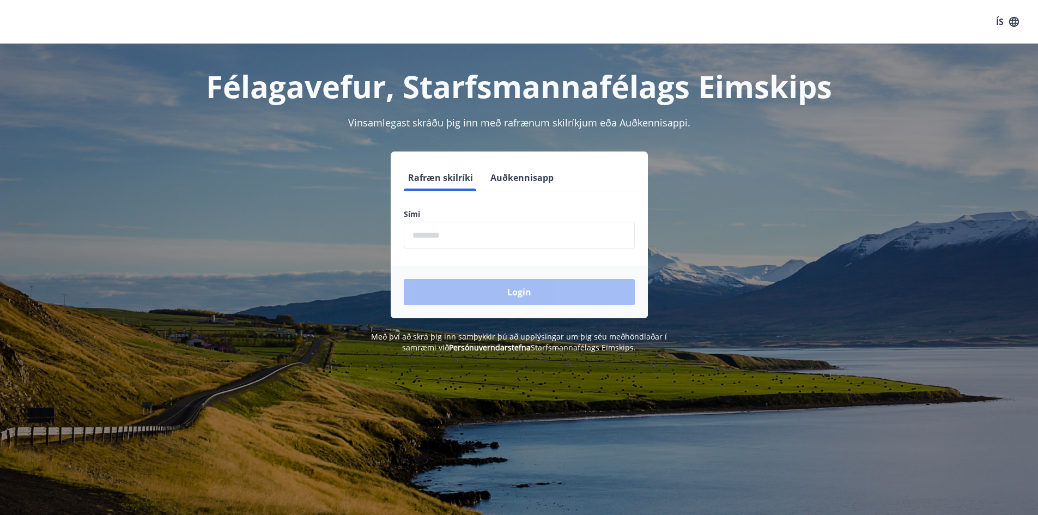
click at [511, 230] on input "phone" at bounding box center [519, 235] width 231 height 27
type input "********"
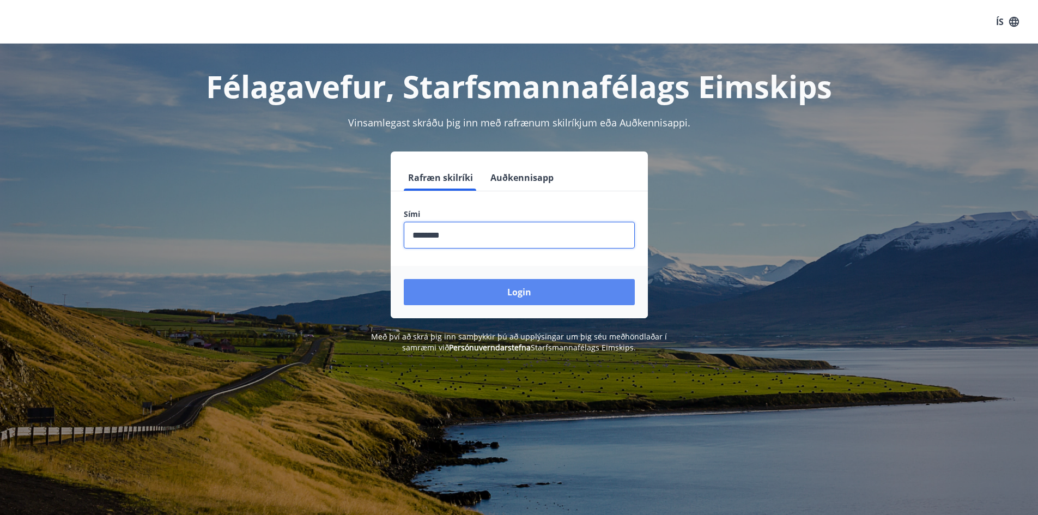
click at [486, 292] on button "Login" at bounding box center [519, 292] width 231 height 26
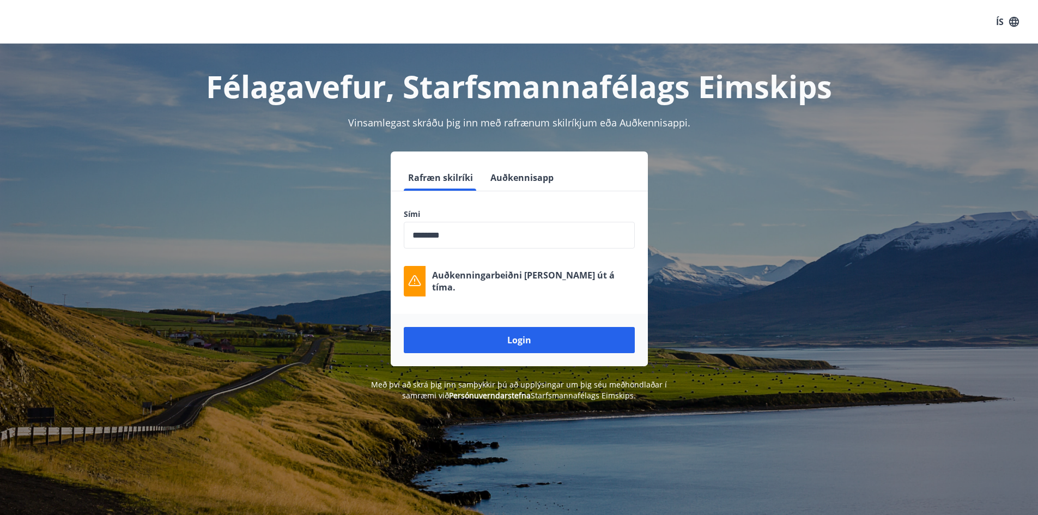
click at [475, 233] on input "phone" at bounding box center [519, 235] width 231 height 27
click at [404, 327] on button "Login" at bounding box center [519, 340] width 231 height 26
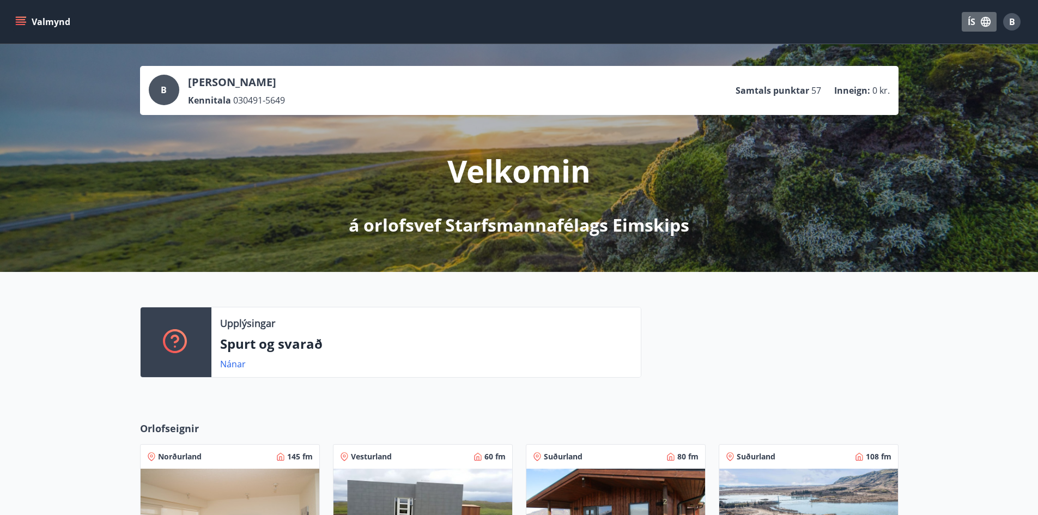
click at [990, 18] on icon "button" at bounding box center [985, 22] width 12 height 12
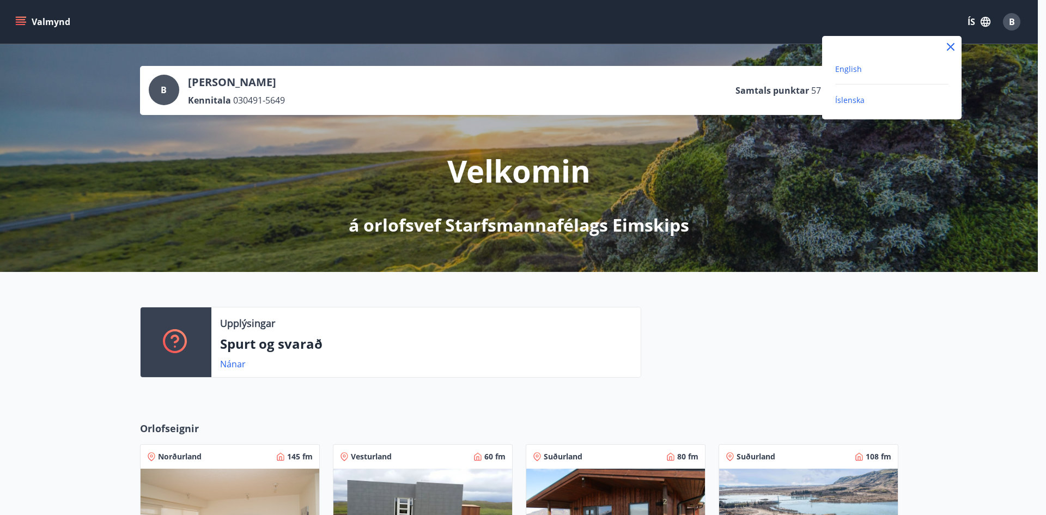
click at [850, 67] on span "English" at bounding box center [848, 69] width 27 height 10
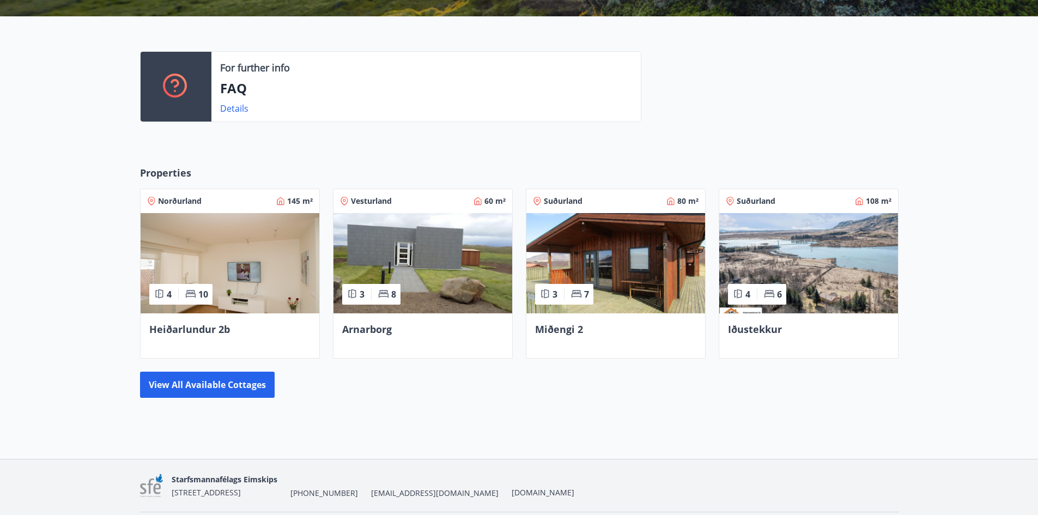
scroll to position [236, 0]
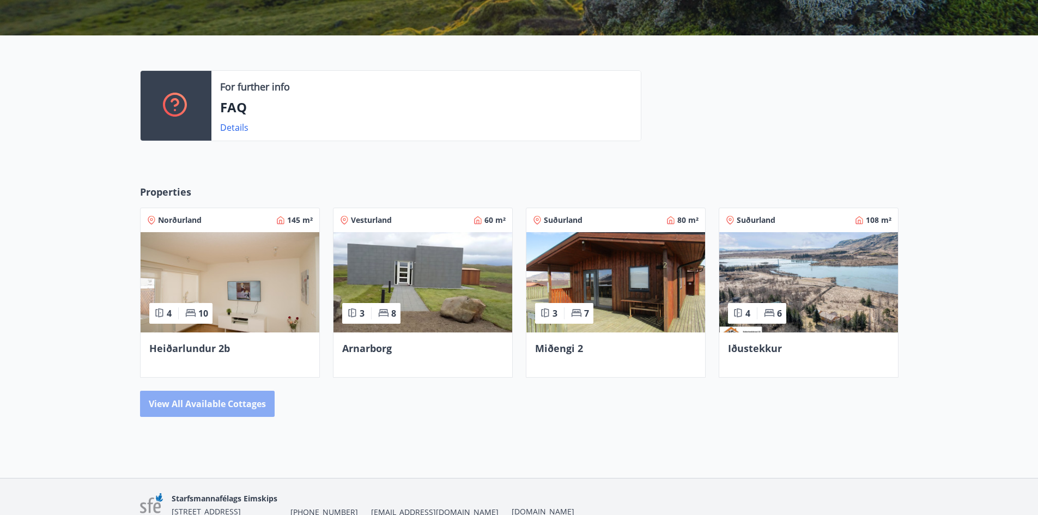
click at [236, 402] on button "View all available cottages" at bounding box center [207, 404] width 135 height 26
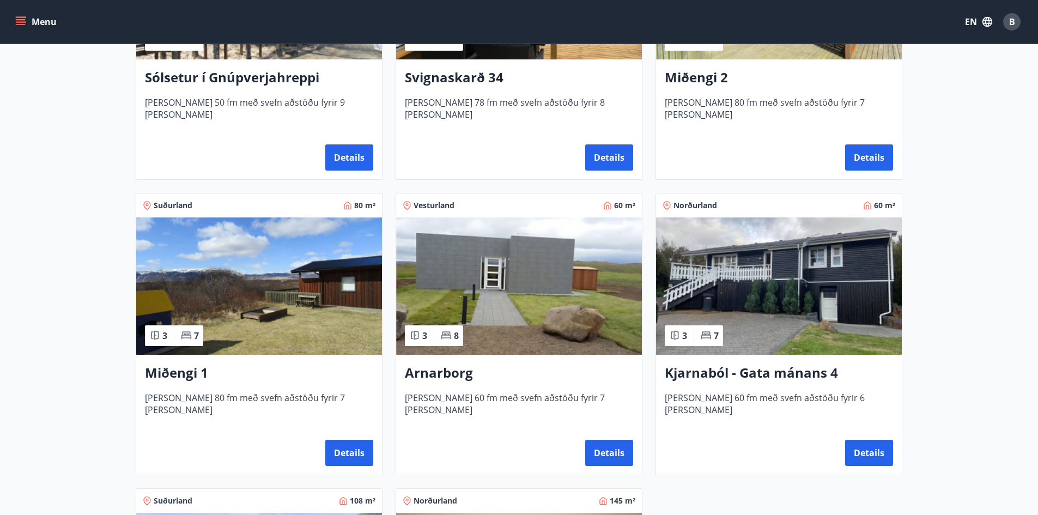
scroll to position [507, 0]
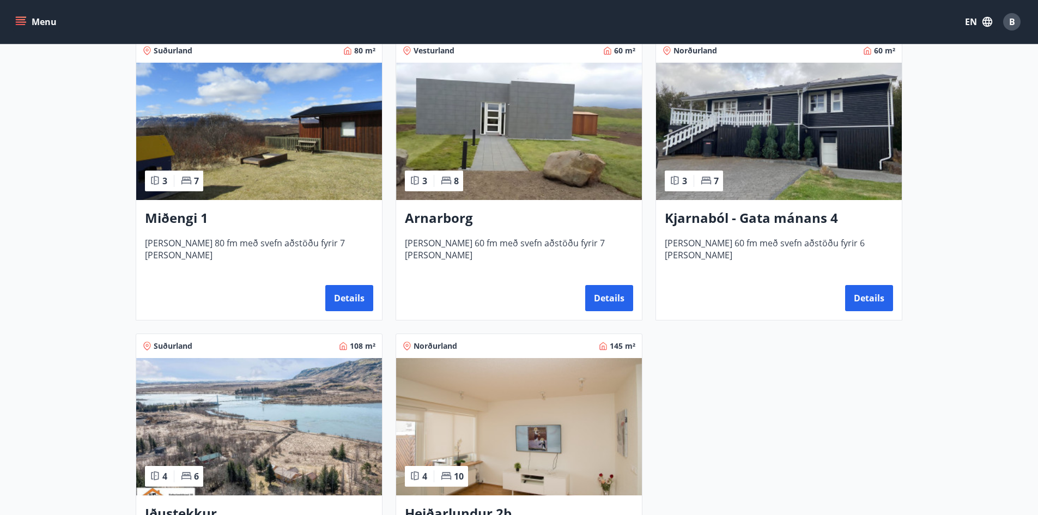
click at [807, 145] on img at bounding box center [779, 131] width 246 height 137
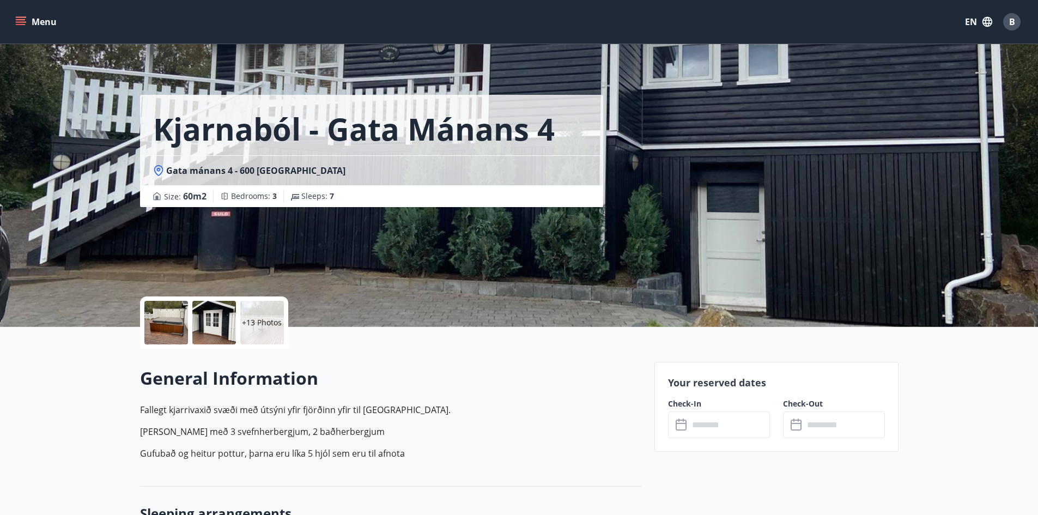
click at [706, 429] on input "text" at bounding box center [728, 424] width 81 height 27
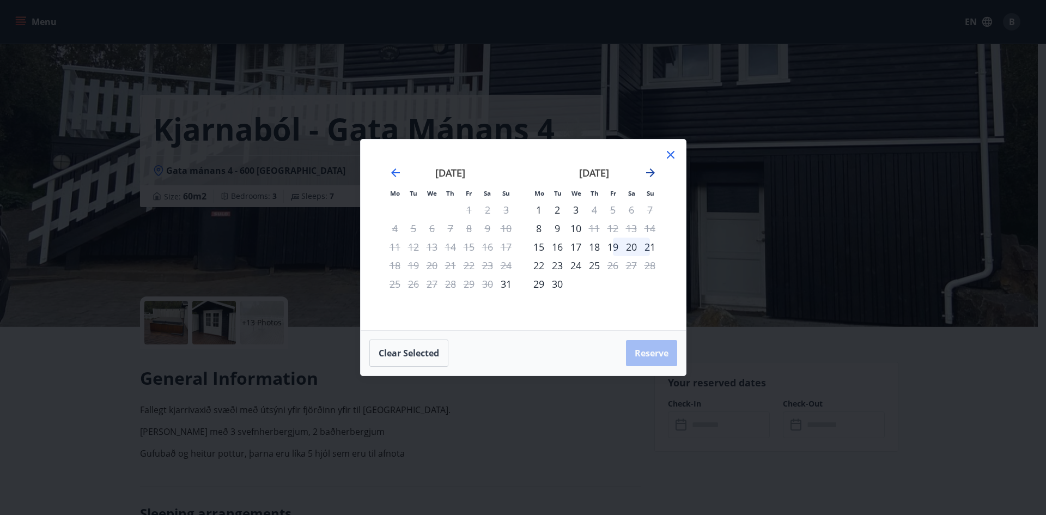
click at [647, 173] on icon "Move forward to switch to the next month." at bounding box center [650, 172] width 9 height 9
click at [575, 227] on div "5" at bounding box center [575, 228] width 19 height 19
click at [649, 227] on div "9" at bounding box center [650, 228] width 19 height 19
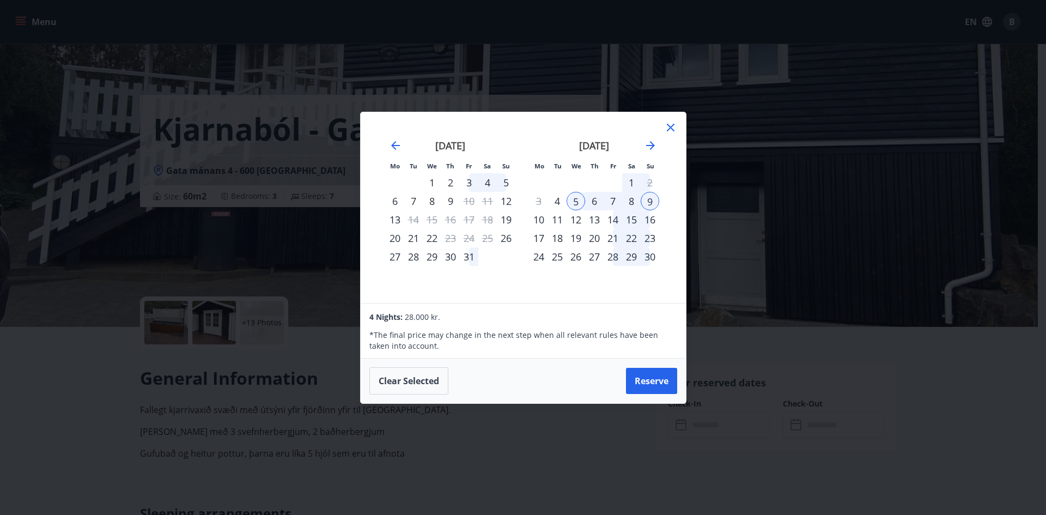
click at [672, 126] on icon at bounding box center [671, 128] width 8 height 8
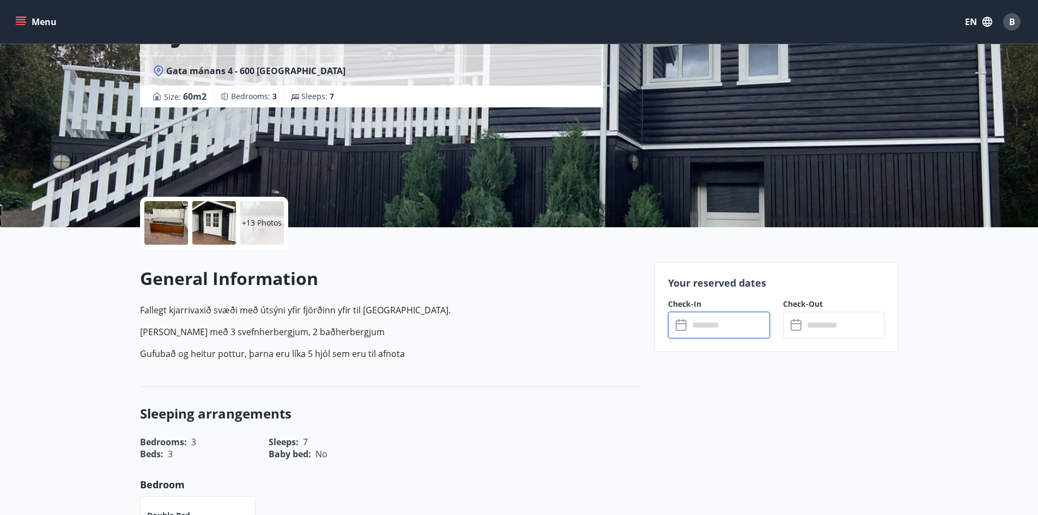
scroll to position [54, 0]
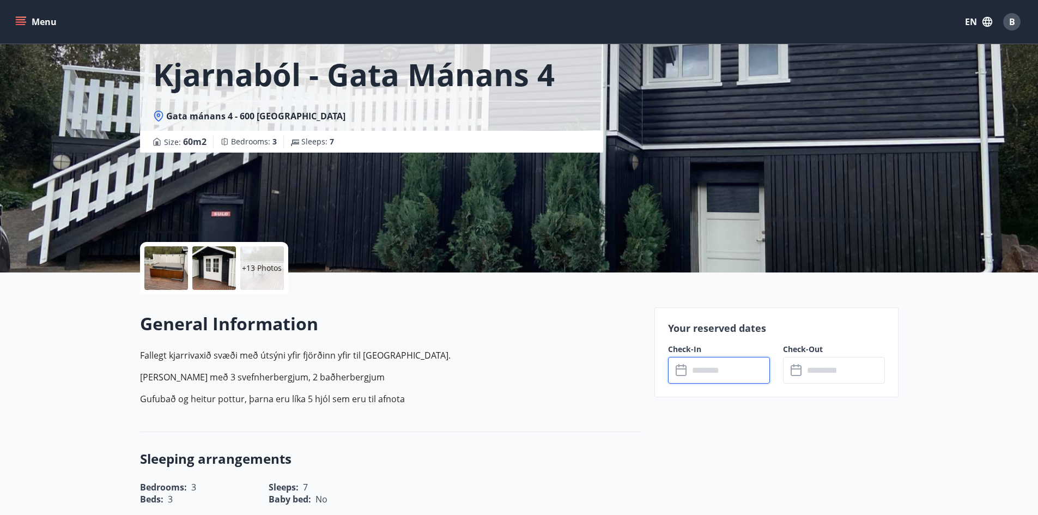
click at [26, 22] on icon "menu" at bounding box center [22, 21] width 12 height 1
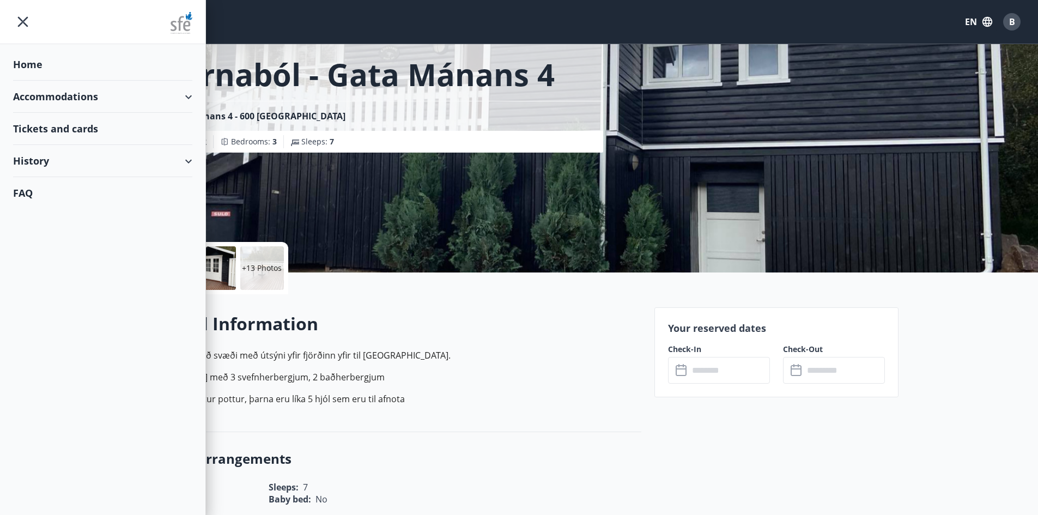
click at [145, 90] on div "Accommodations" at bounding box center [102, 97] width 179 height 32
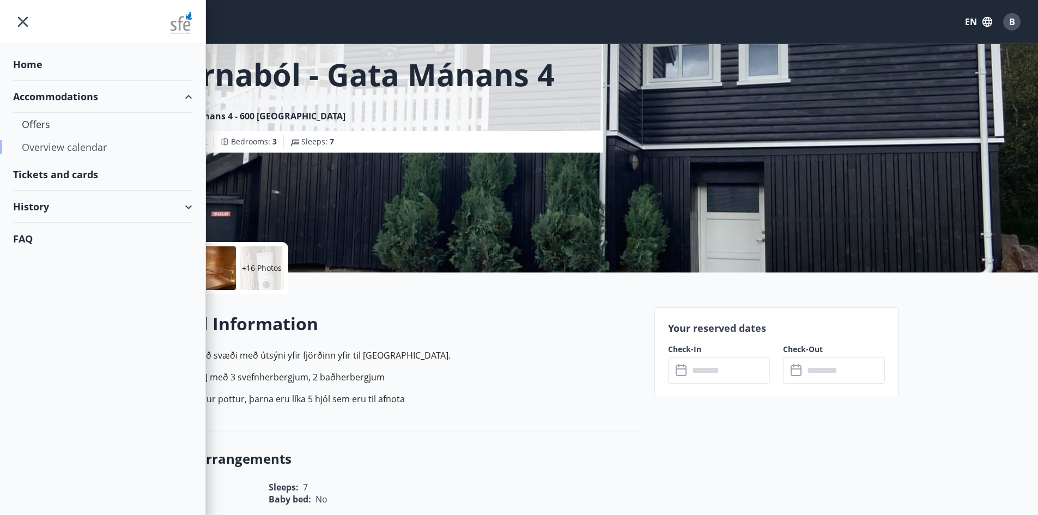
click at [62, 145] on div "Overview calendar" at bounding box center [103, 147] width 162 height 23
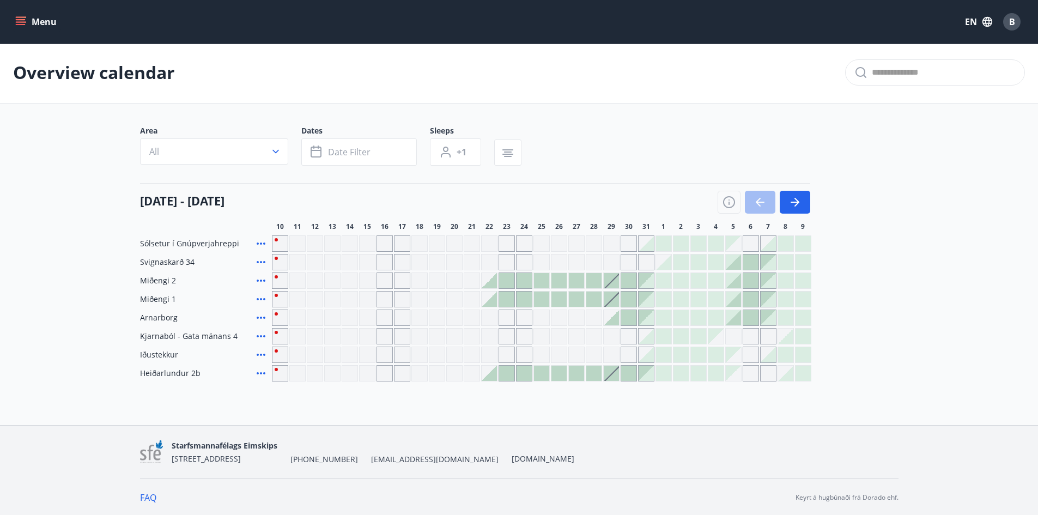
scroll to position [3, 0]
click at [792, 199] on icon "button" at bounding box center [794, 200] width 13 height 13
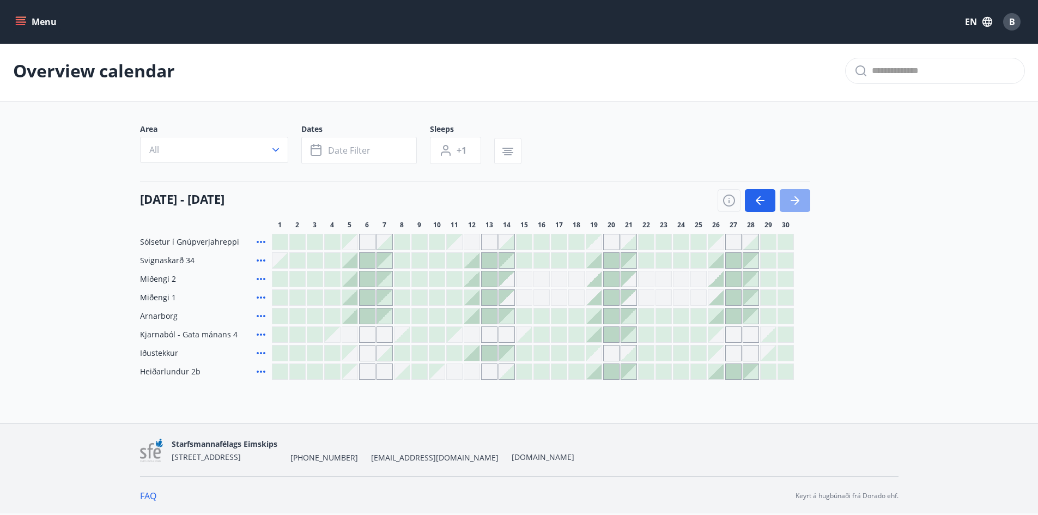
click at [792, 199] on icon "button" at bounding box center [794, 200] width 13 height 13
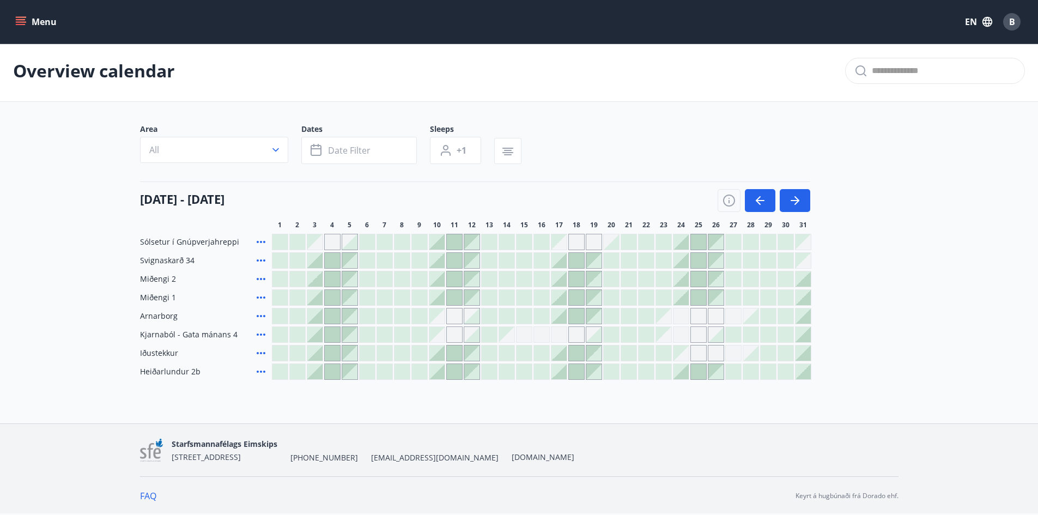
click at [160, 312] on span "Arnarborg" at bounding box center [159, 315] width 38 height 11
click at [39, 26] on button "Menu" at bounding box center [37, 22] width 48 height 20
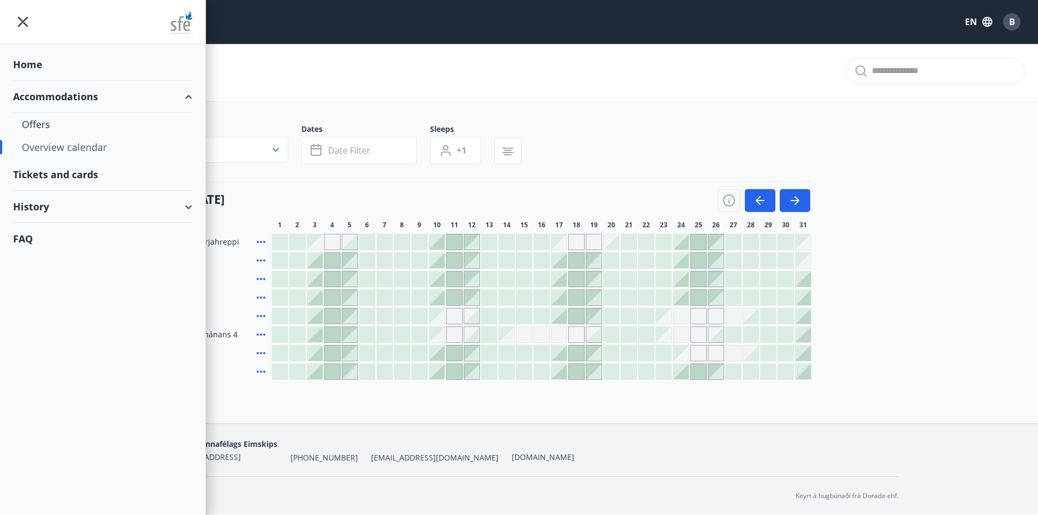
click at [40, 56] on div "Home" at bounding box center [102, 64] width 179 height 32
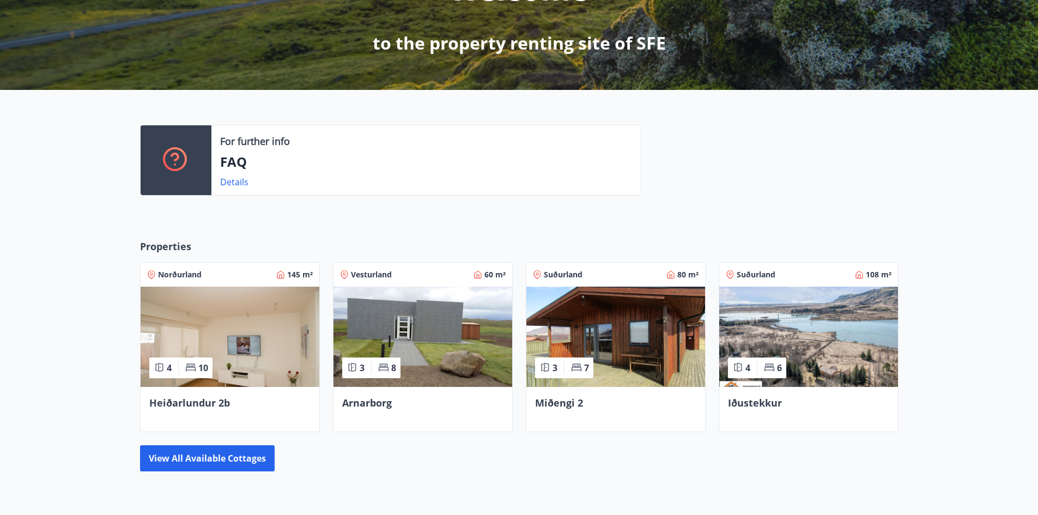
click at [428, 337] on img at bounding box center [422, 336] width 179 height 100
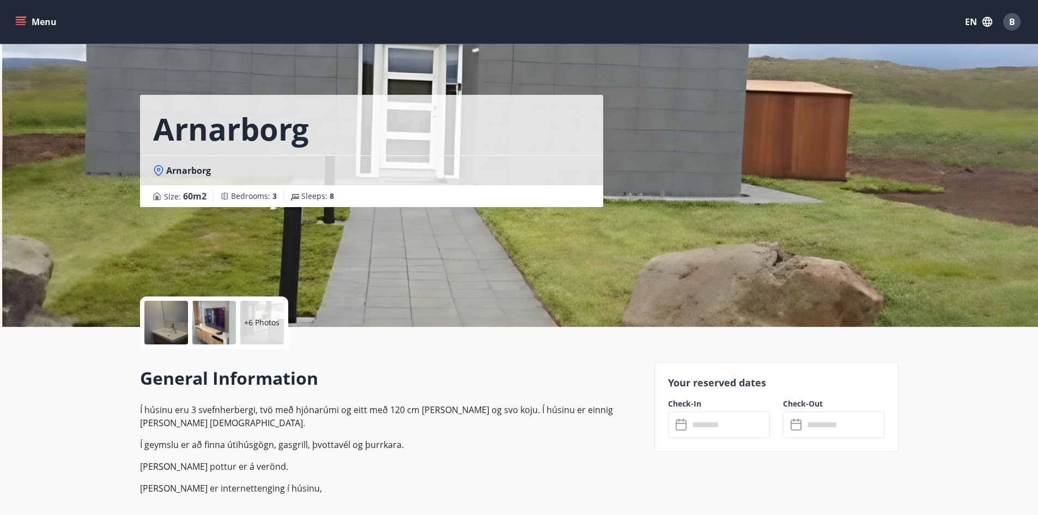
click at [724, 417] on input "text" at bounding box center [728, 424] width 81 height 27
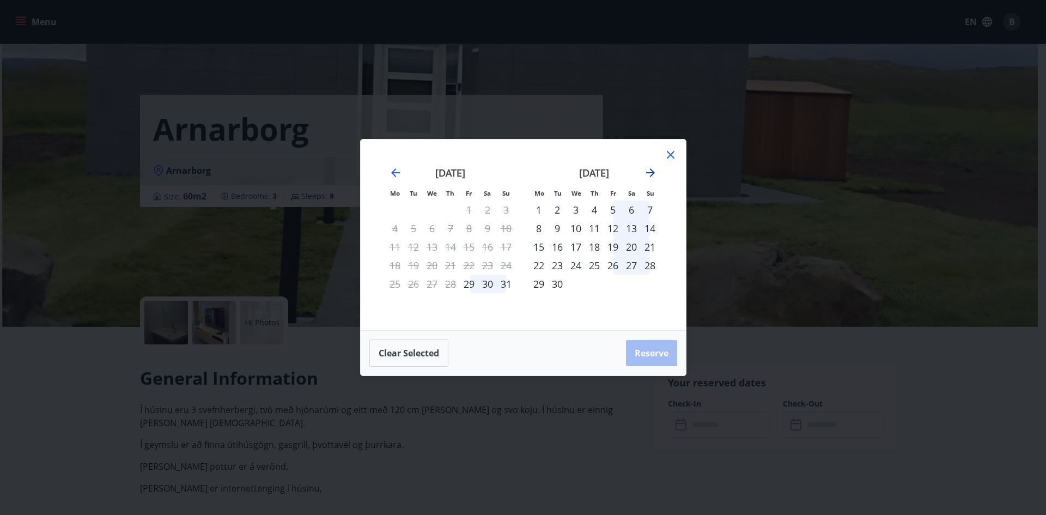
click at [653, 173] on icon "Move forward to switch to the next month." at bounding box center [650, 172] width 9 height 9
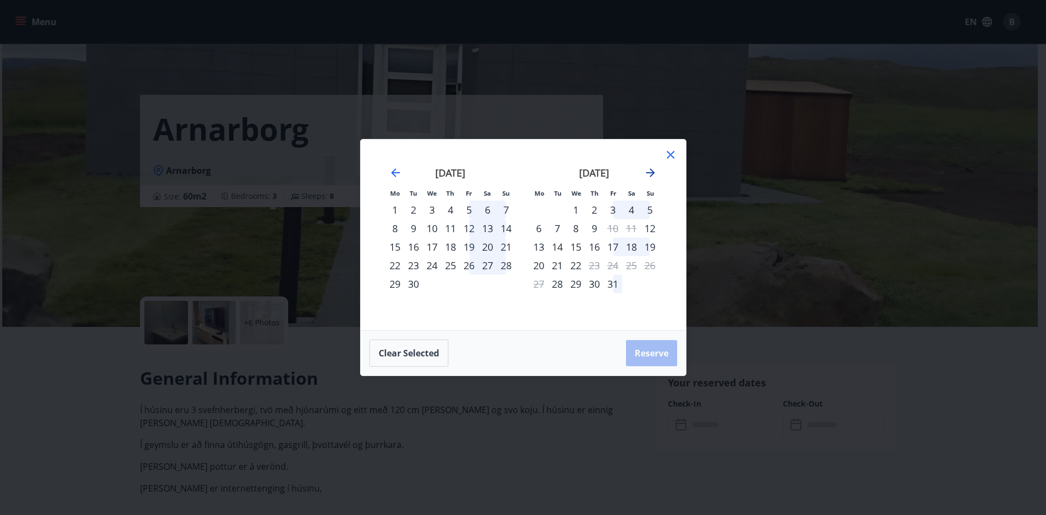
click at [653, 173] on icon "Move forward to switch to the next month." at bounding box center [650, 172] width 9 height 9
click at [666, 161] on icon at bounding box center [670, 154] width 13 height 13
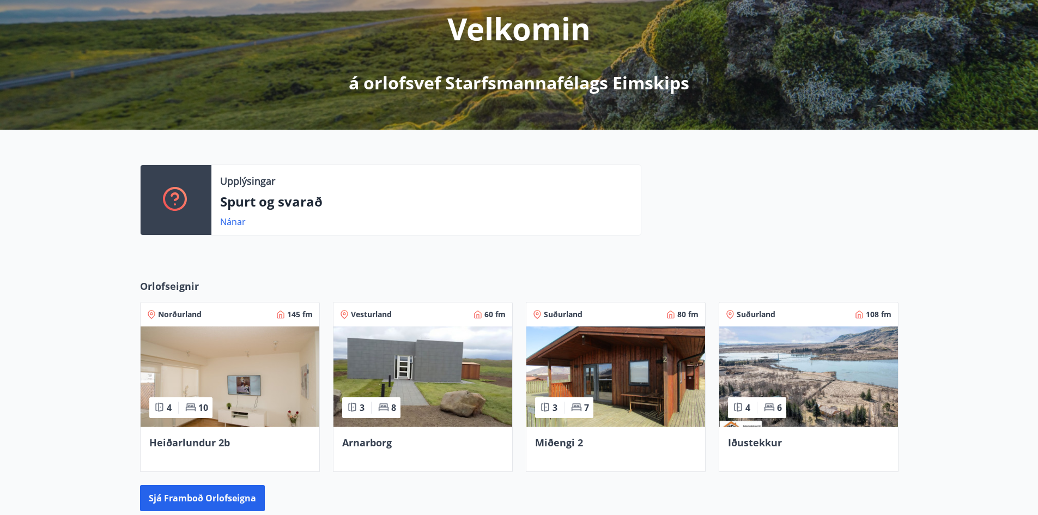
scroll to position [163, 0]
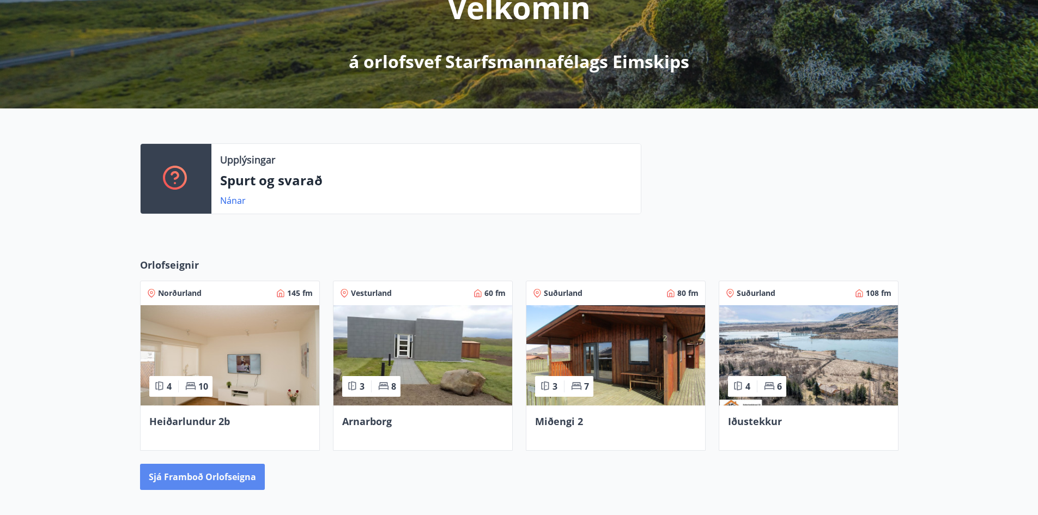
click at [227, 477] on button "Sjá framboð orlofseigna" at bounding box center [202, 477] width 125 height 26
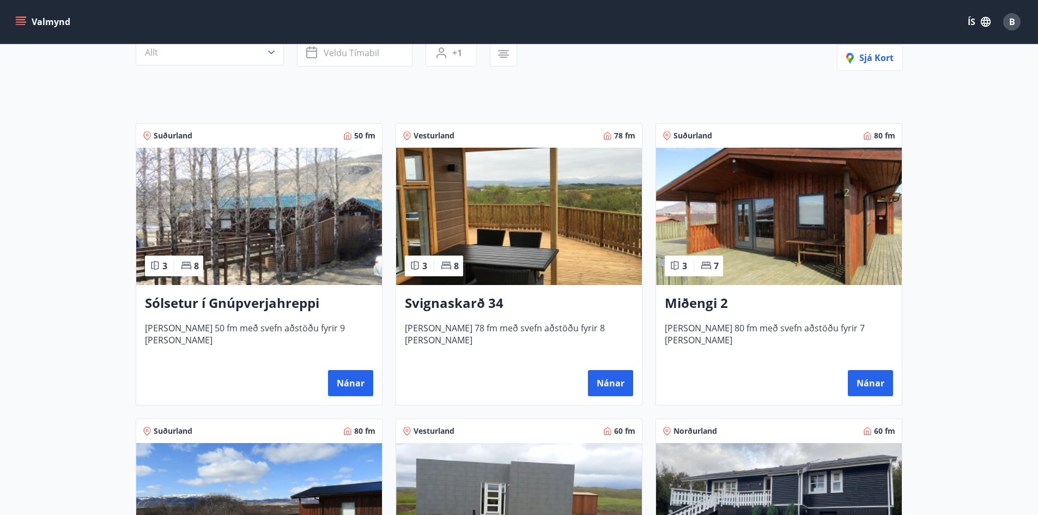
scroll to position [109, 0]
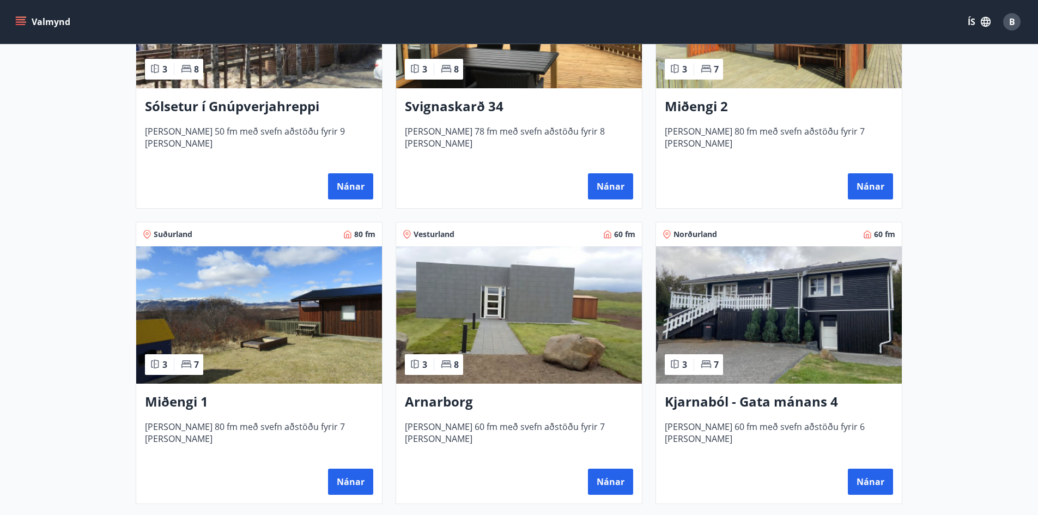
click at [784, 324] on img at bounding box center [779, 314] width 246 height 137
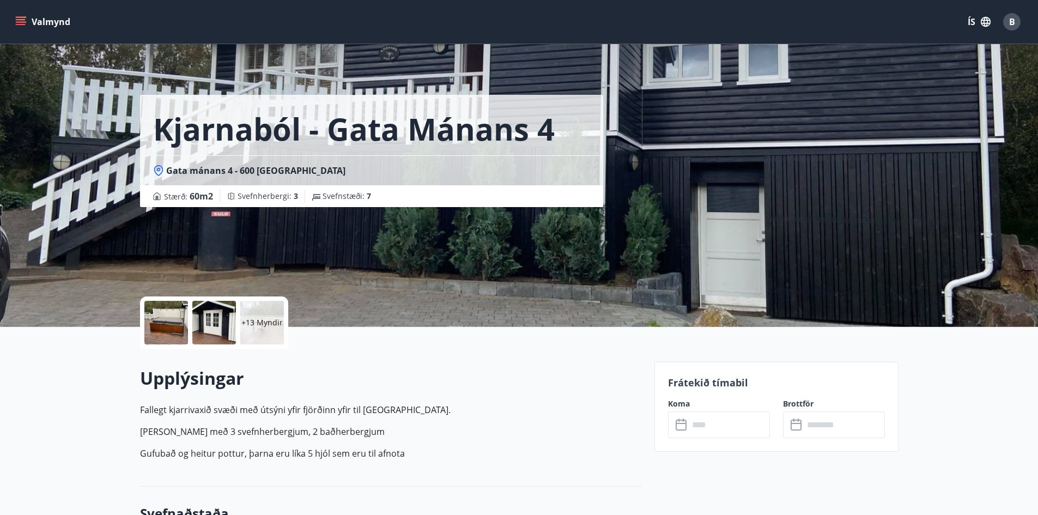
click at [728, 416] on input "text" at bounding box center [728, 424] width 81 height 27
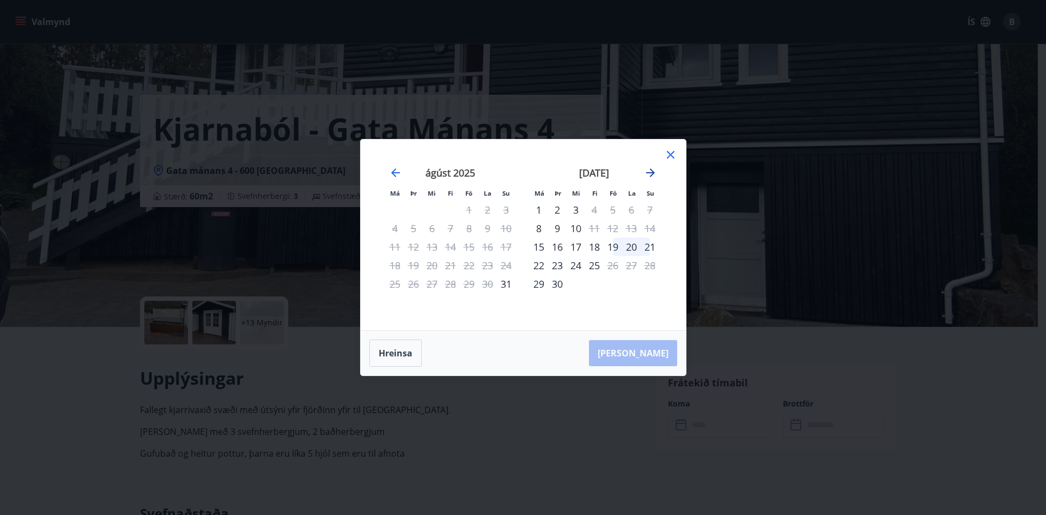
click at [656, 174] on icon "Move forward to switch to the next month." at bounding box center [650, 172] width 13 height 13
click at [580, 227] on div "5" at bounding box center [575, 228] width 19 height 19
click at [647, 228] on div "9" at bounding box center [650, 228] width 19 height 19
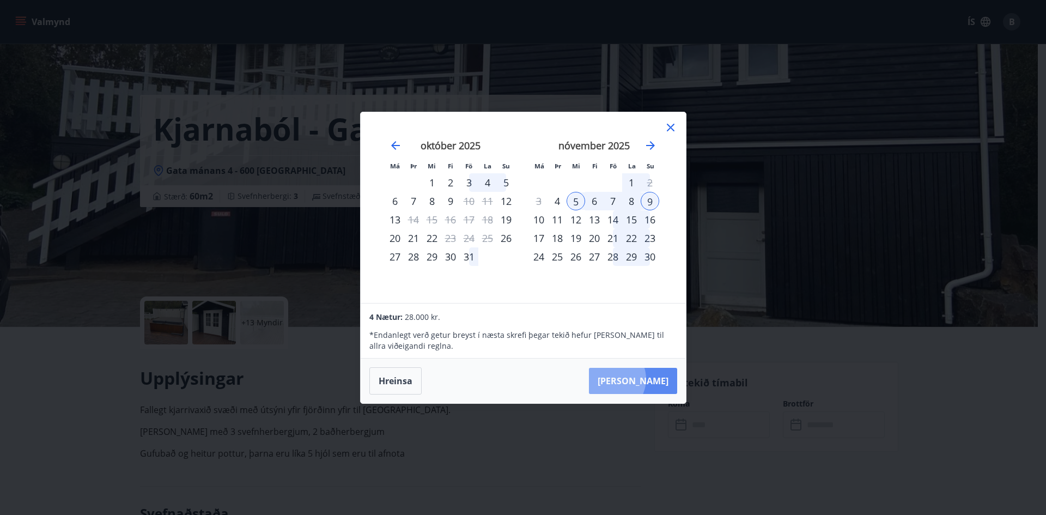
click at [643, 379] on button "[PERSON_NAME]" at bounding box center [633, 381] width 88 height 26
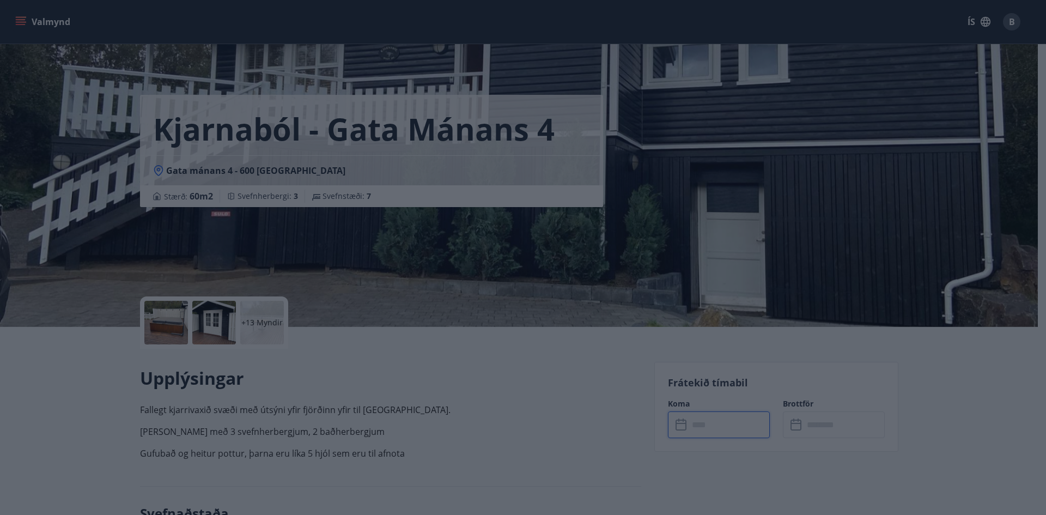
type input "******"
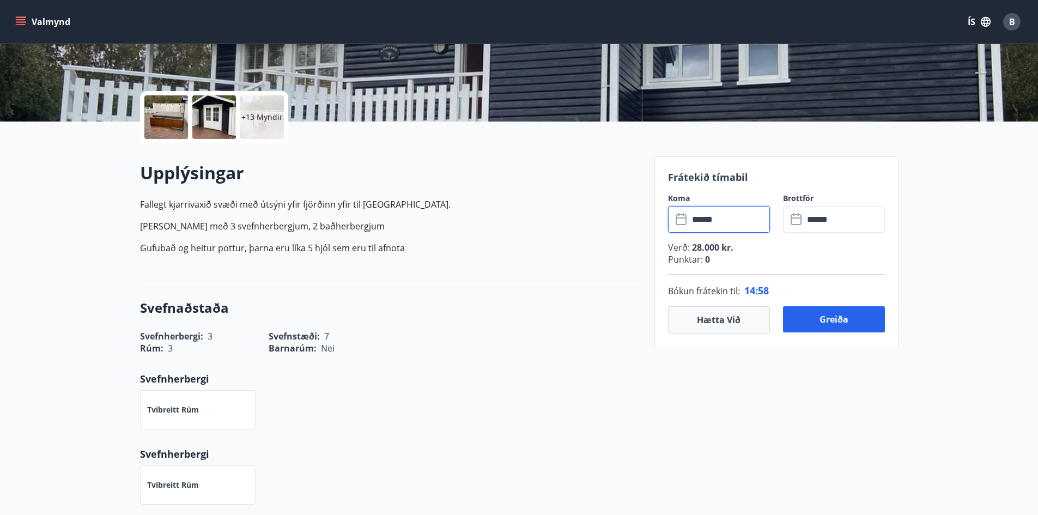
scroll to position [218, 0]
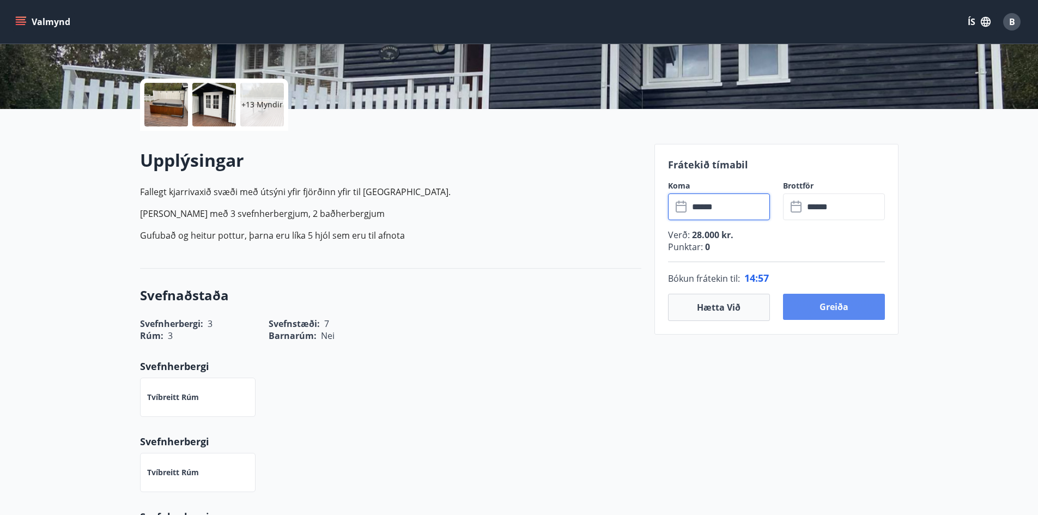
click at [846, 308] on button "Greiða" at bounding box center [834, 307] width 102 height 26
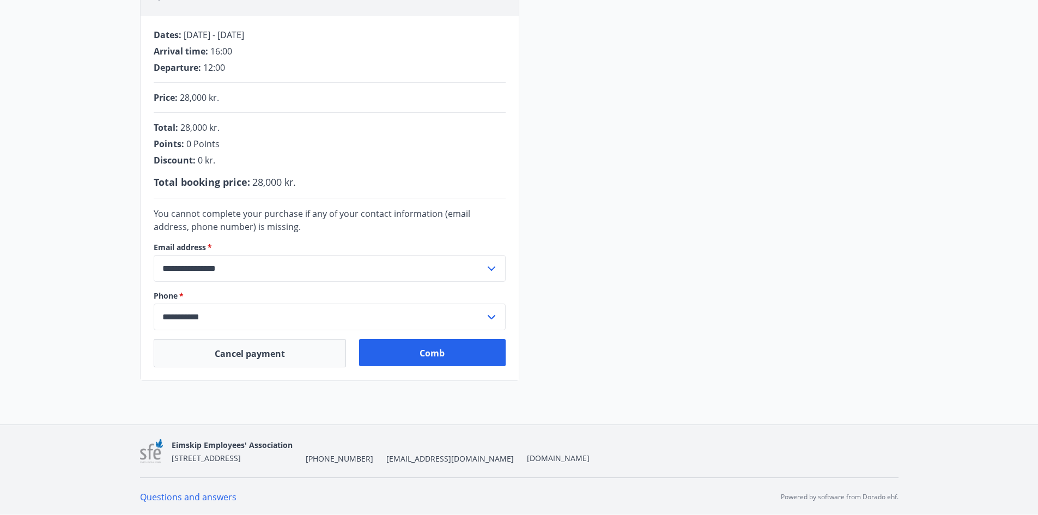
scroll to position [151, 0]
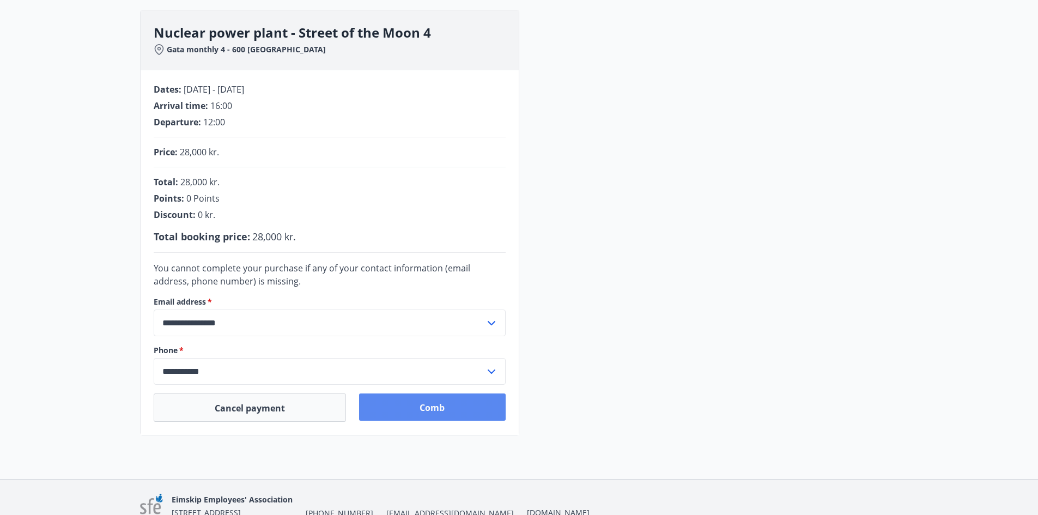
click at [437, 407] on font "Comb" at bounding box center [431, 407] width 25 height 12
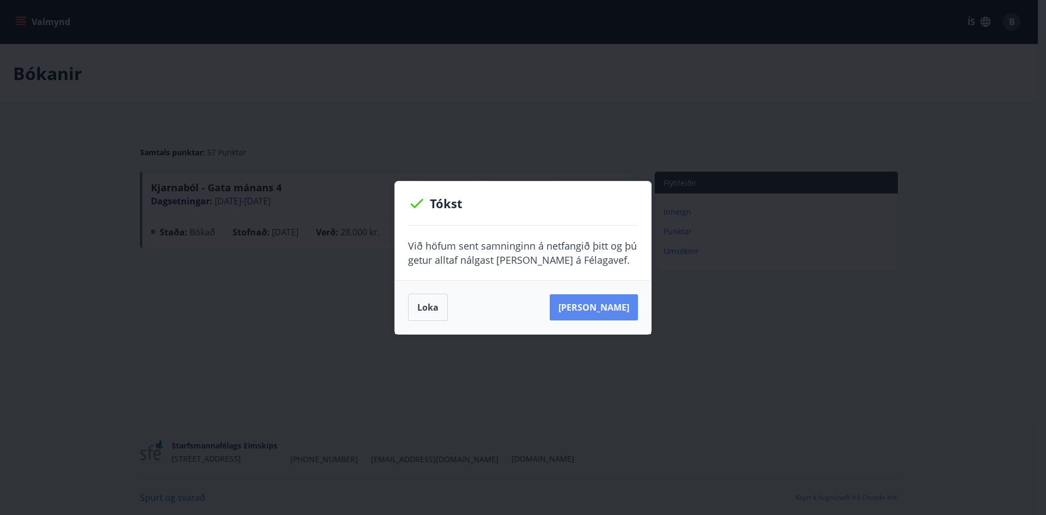
click at [593, 302] on button "Sjá samning" at bounding box center [594, 307] width 88 height 26
click at [631, 106] on div "Tókst Við höfum sent samninginn á netfangið þitt og þú getur alltaf nálgast han…" at bounding box center [523, 257] width 1046 height 515
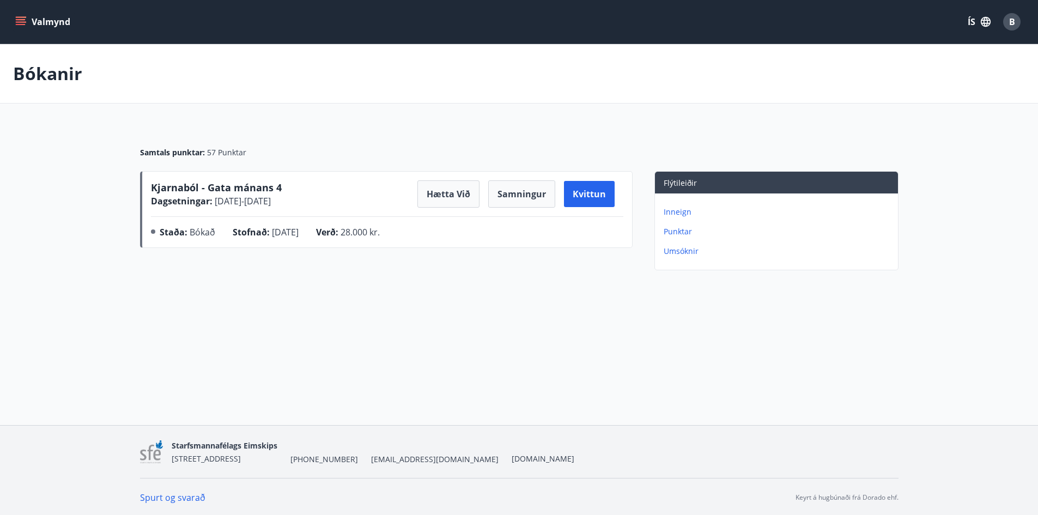
click at [592, 122] on main "Bókanir Samtals punktar : 57 Punktar Kjarnaból - Gata mánans 4 Dagsetningar : 0…" at bounding box center [519, 159] width 1038 height 230
click at [63, 24] on button "Valmynd" at bounding box center [44, 22] width 62 height 20
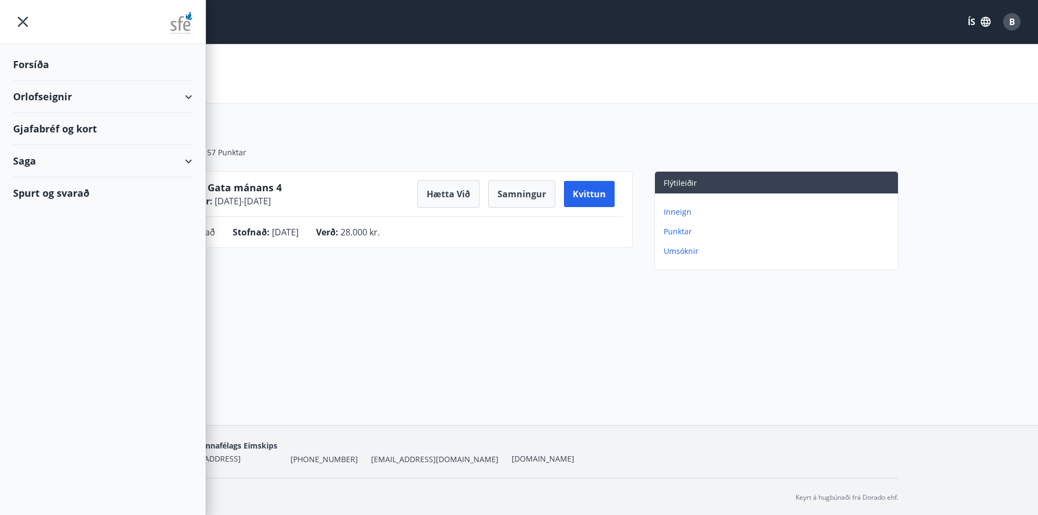
click at [38, 64] on div "Forsíða" at bounding box center [102, 64] width 179 height 32
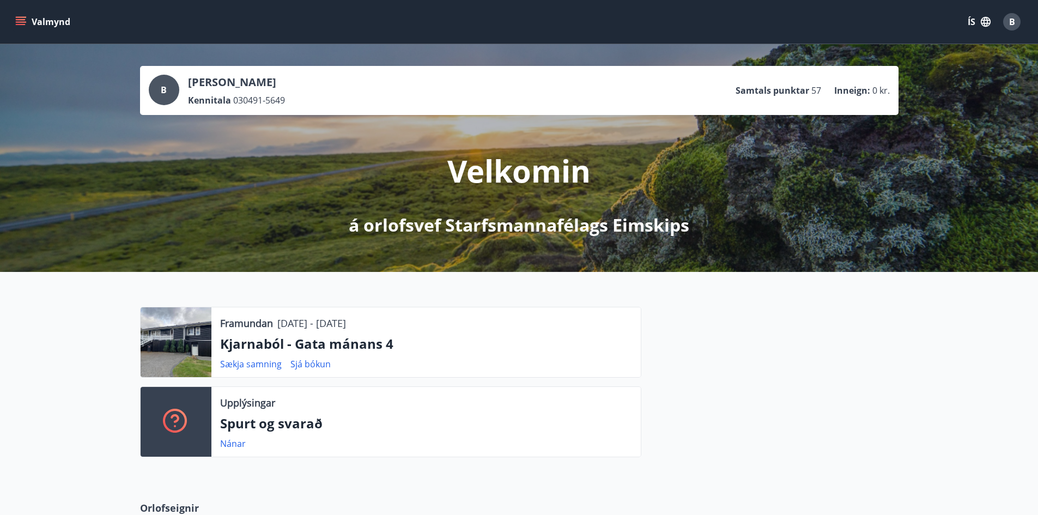
drag, startPoint x: 212, startPoint y: 357, endPoint x: 214, endPoint y: 331, distance: 25.6
click at [212, 357] on div "Framundan 05.11.2025 - 09.11.2025 Kjarnaból - Gata mánans 4 Sækja samning Sjá b…" at bounding box center [425, 342] width 429 height 70
click at [60, 23] on button "Valmynd" at bounding box center [44, 22] width 62 height 20
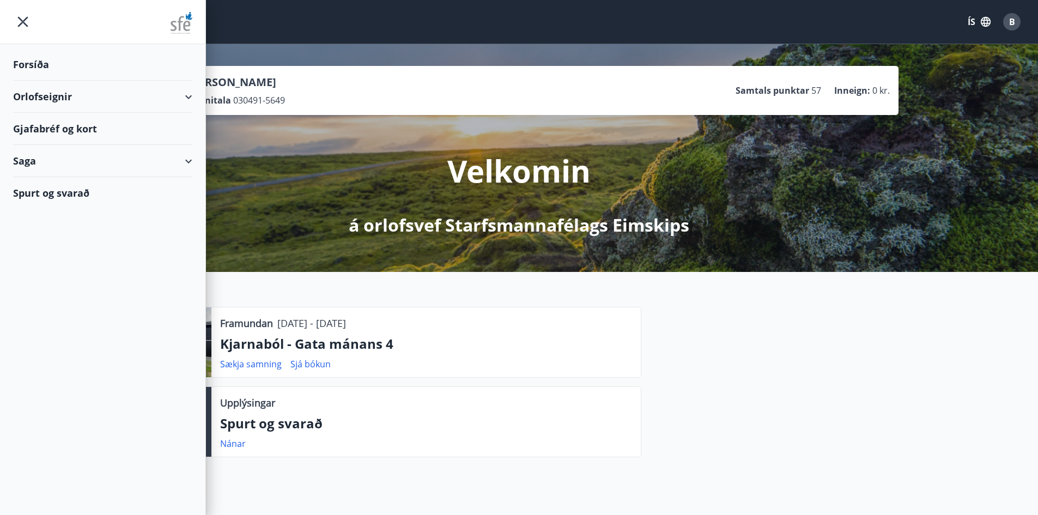
click at [52, 66] on div "Forsíða" at bounding box center [102, 64] width 179 height 32
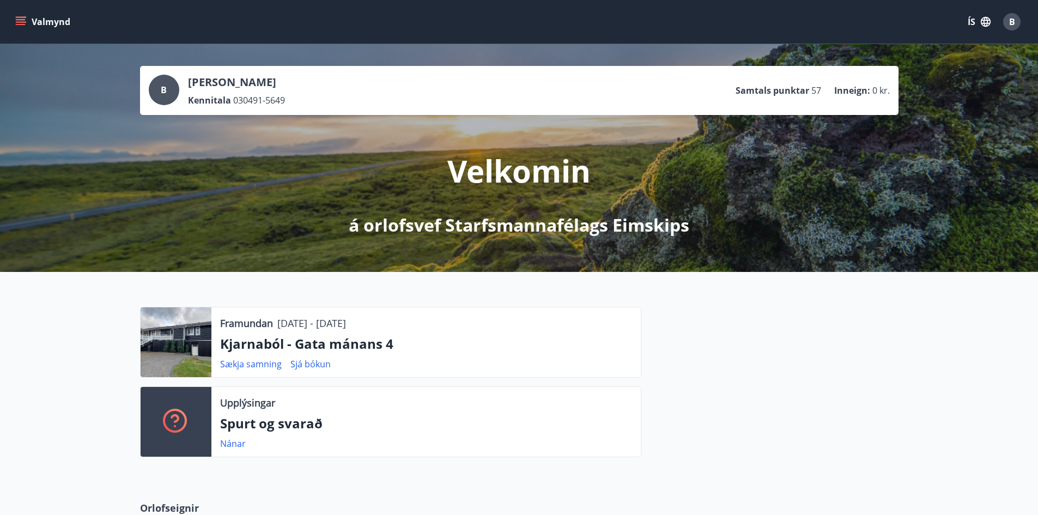
drag, startPoint x: 1037, startPoint y: 80, endPoint x: 1027, endPoint y: 249, distance: 169.1
click at [1027, 249] on div "B Banovsha Ibragimova Kennitala 030491-5649 Samtals punktar 57 Inneign : 0 kr. …" at bounding box center [519, 158] width 1038 height 228
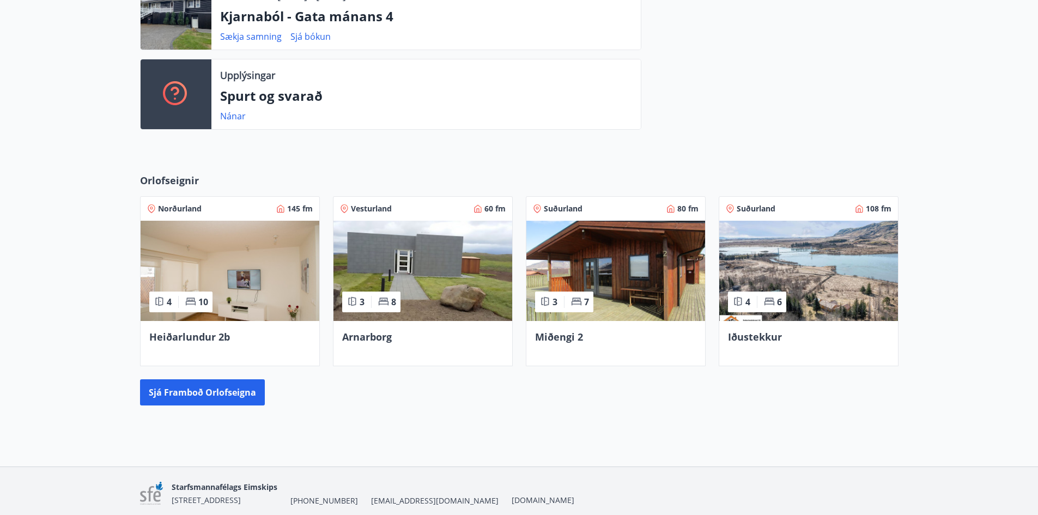
scroll to position [370, 0]
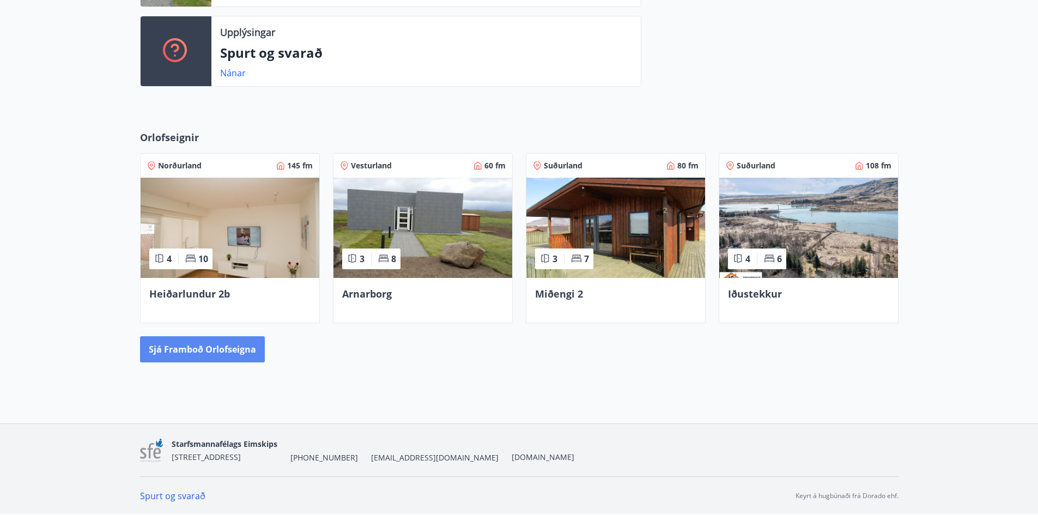
click at [190, 350] on button "Sjá framboð orlofseigna" at bounding box center [202, 349] width 125 height 26
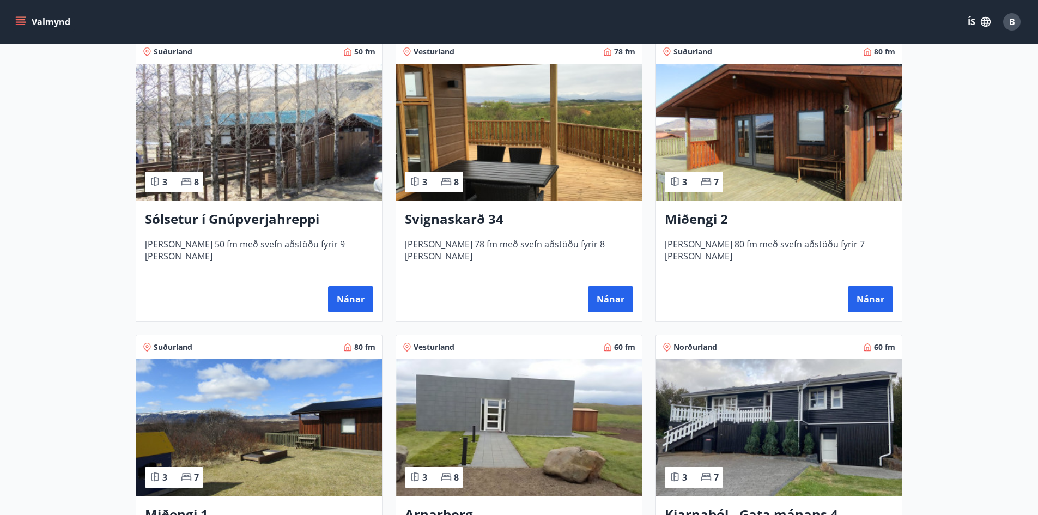
scroll to position [218, 0]
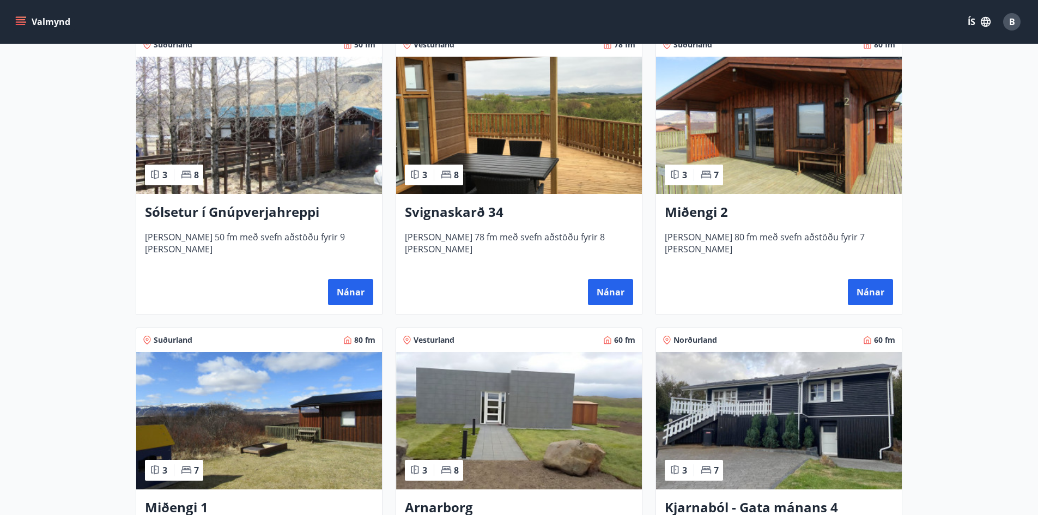
click at [788, 414] on img at bounding box center [779, 420] width 246 height 137
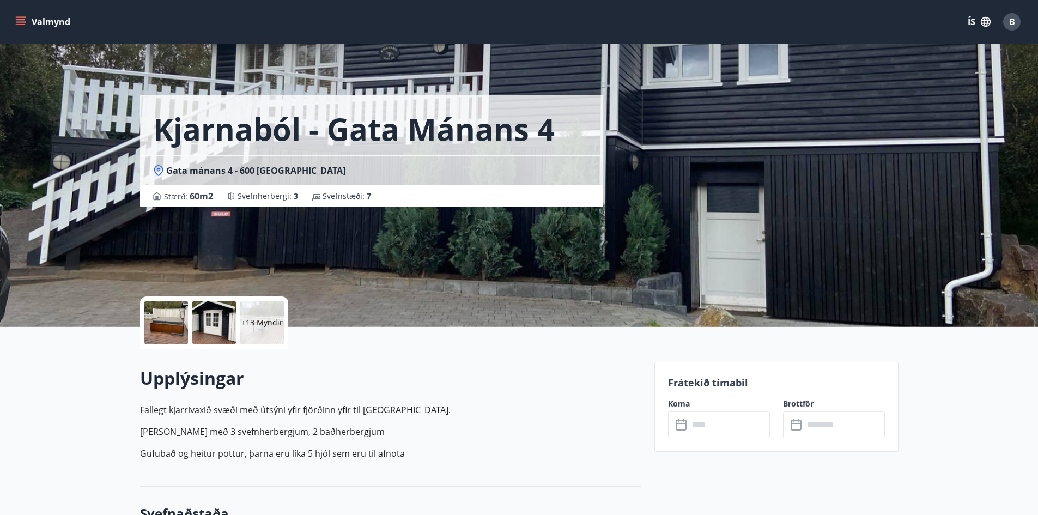
click at [253, 320] on p "+13 Myndir" at bounding box center [261, 322] width 41 height 11
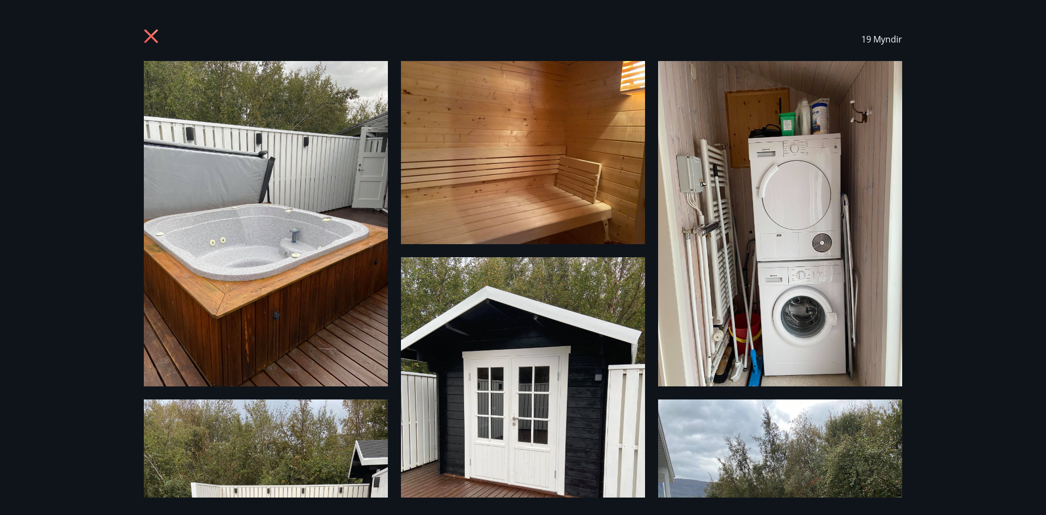
drag, startPoint x: 930, startPoint y: 158, endPoint x: 867, endPoint y: 68, distance: 110.0
click at [930, 156] on div "19 Myndir" at bounding box center [523, 257] width 1046 height 515
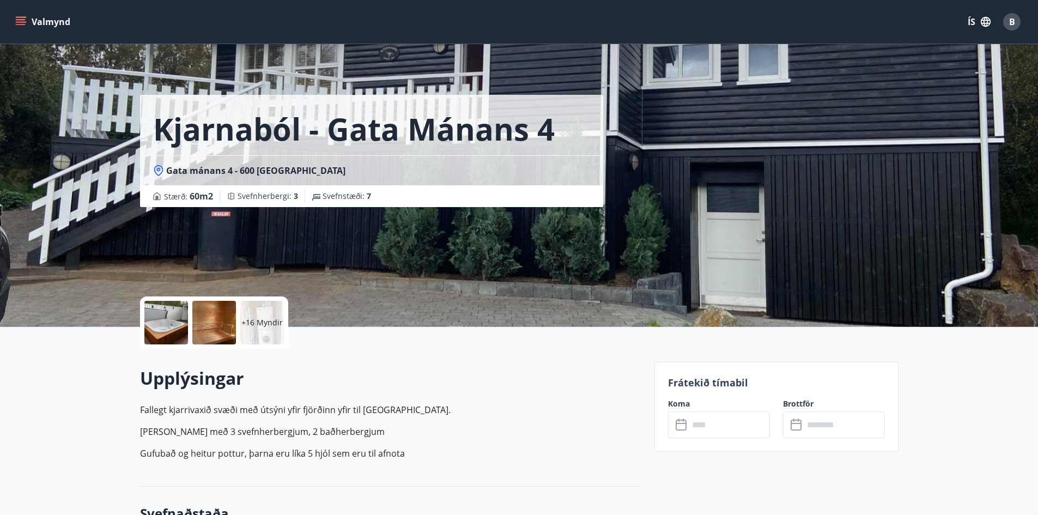
click at [253, 337] on div "+16 Myndir" at bounding box center [262, 323] width 44 height 44
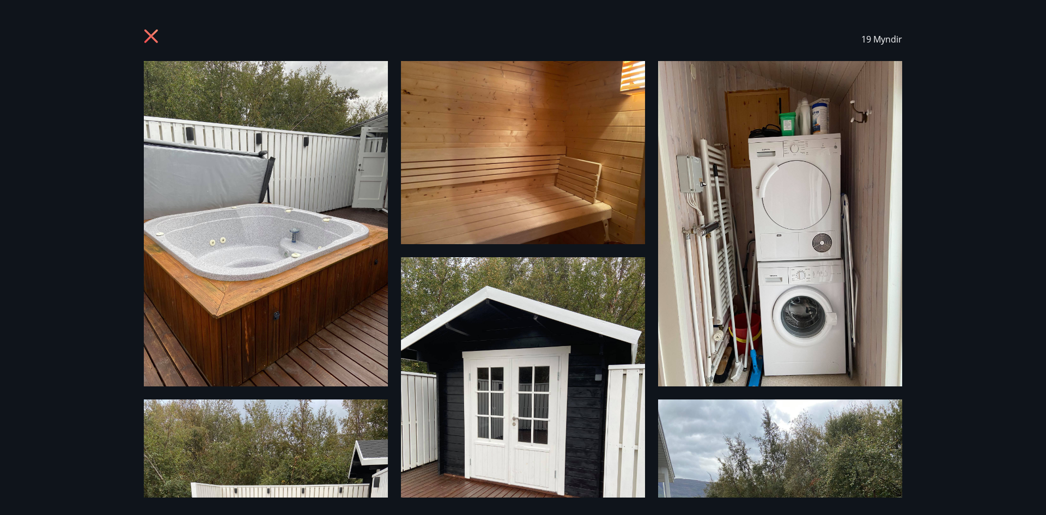
click at [820, 163] on img at bounding box center [780, 223] width 244 height 325
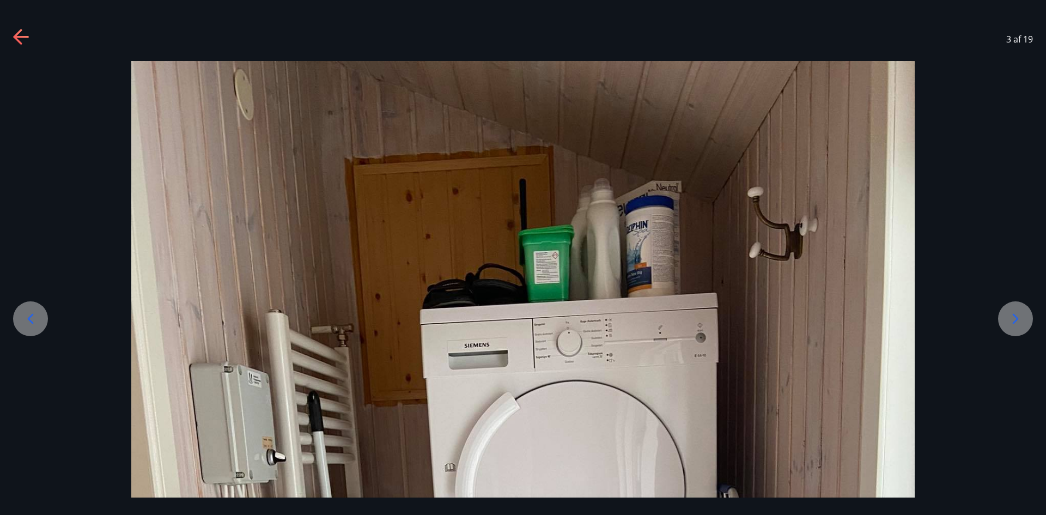
click at [1022, 318] on icon at bounding box center [1015, 318] width 17 height 17
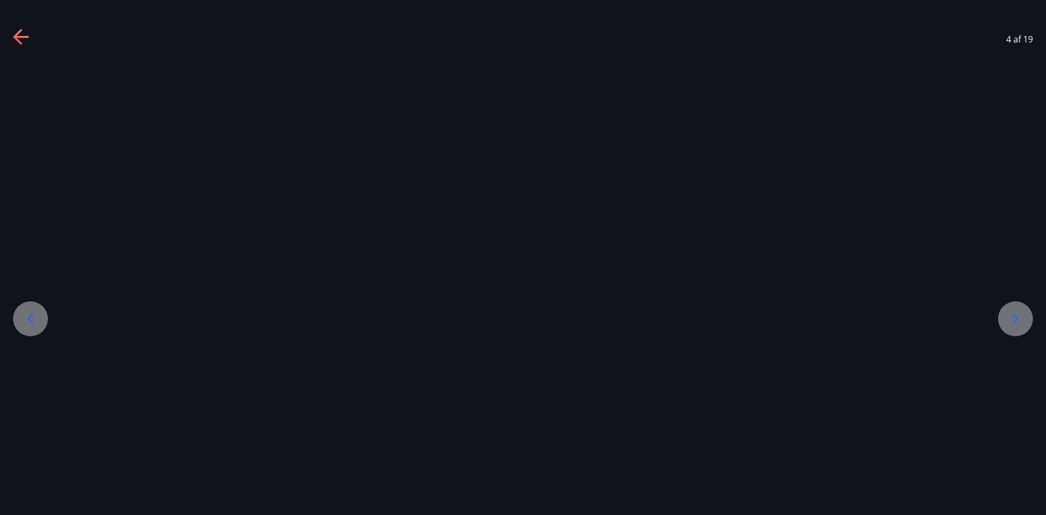
click at [1022, 318] on icon at bounding box center [1015, 318] width 17 height 17
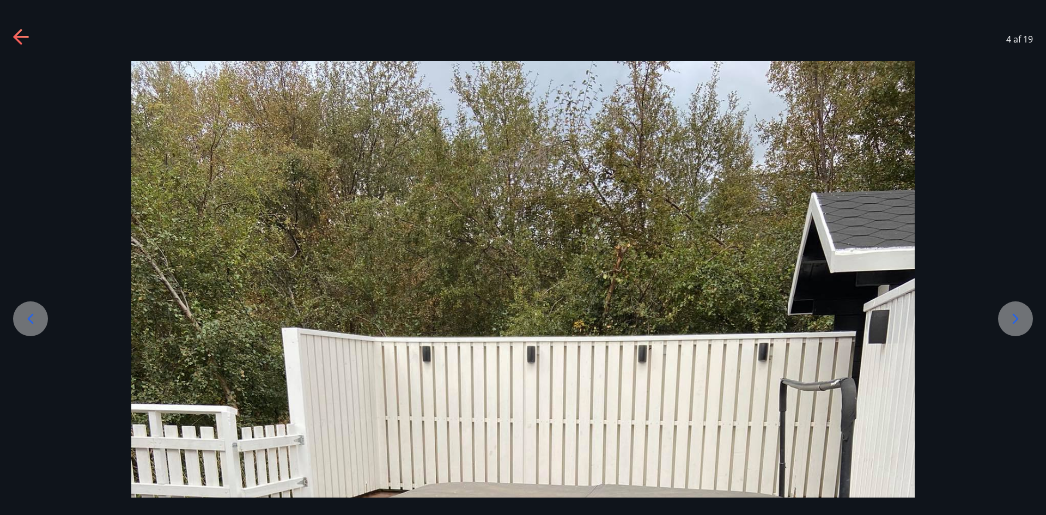
click at [1022, 318] on icon at bounding box center [1015, 318] width 17 height 17
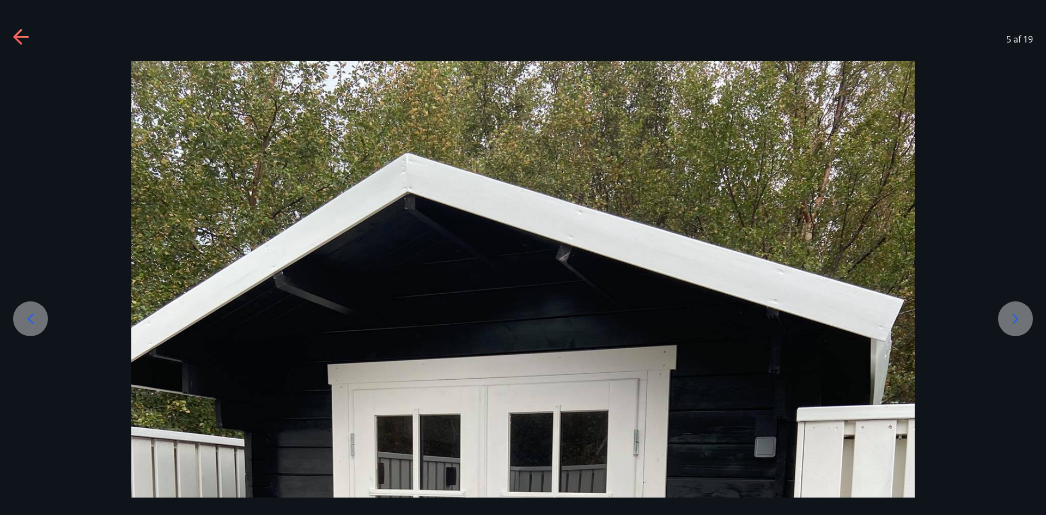
click at [1022, 318] on icon at bounding box center [1015, 318] width 17 height 17
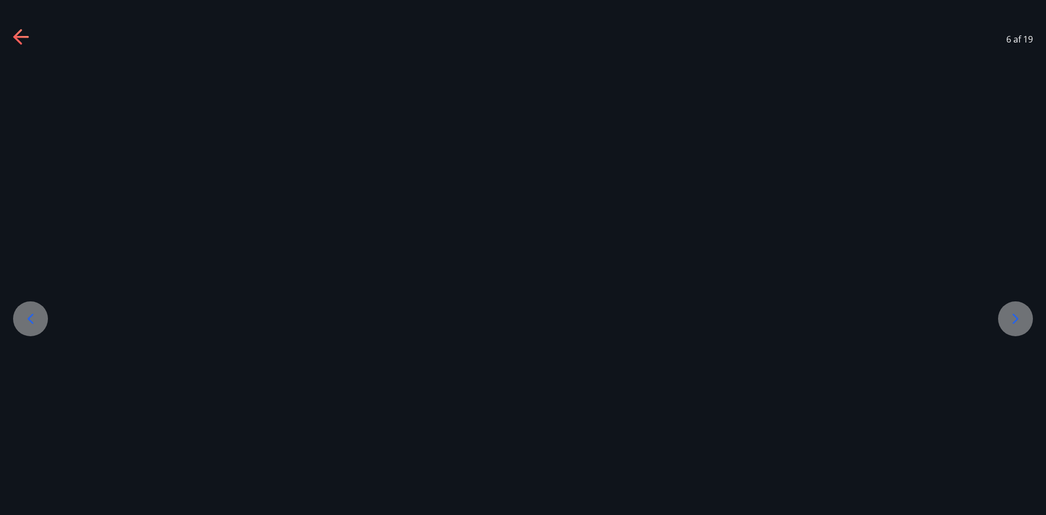
click at [1022, 318] on icon at bounding box center [1015, 318] width 17 height 17
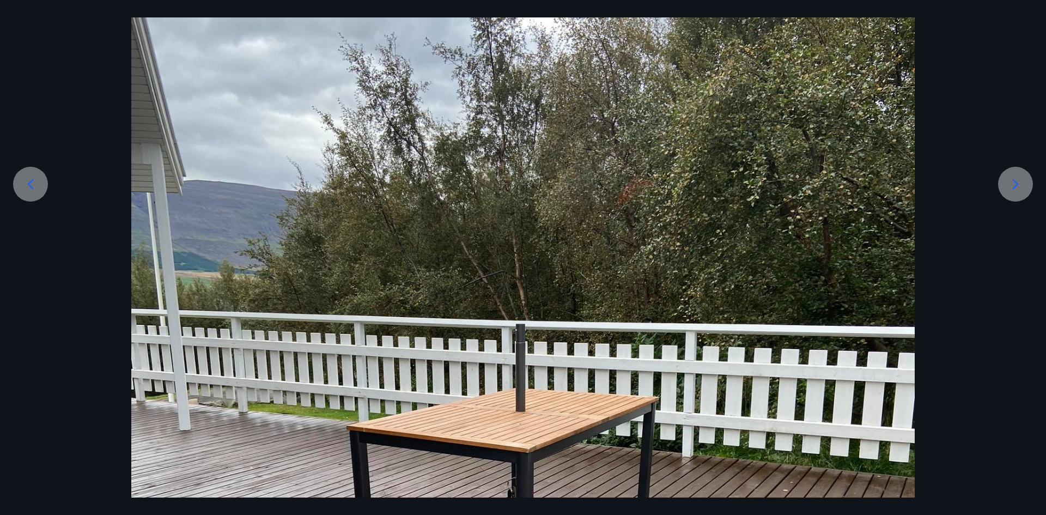
scroll to position [163, 0]
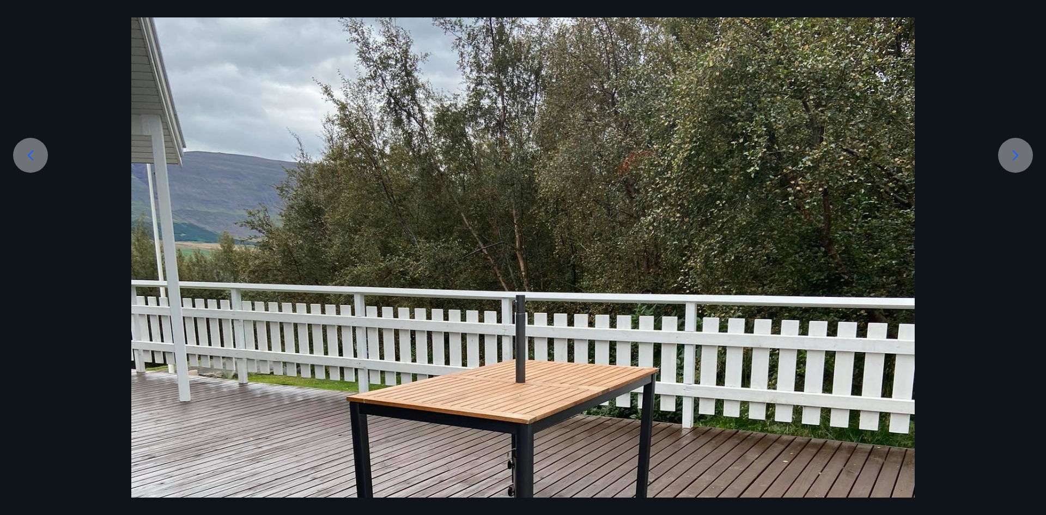
click at [1008, 152] on icon at bounding box center [1015, 155] width 17 height 17
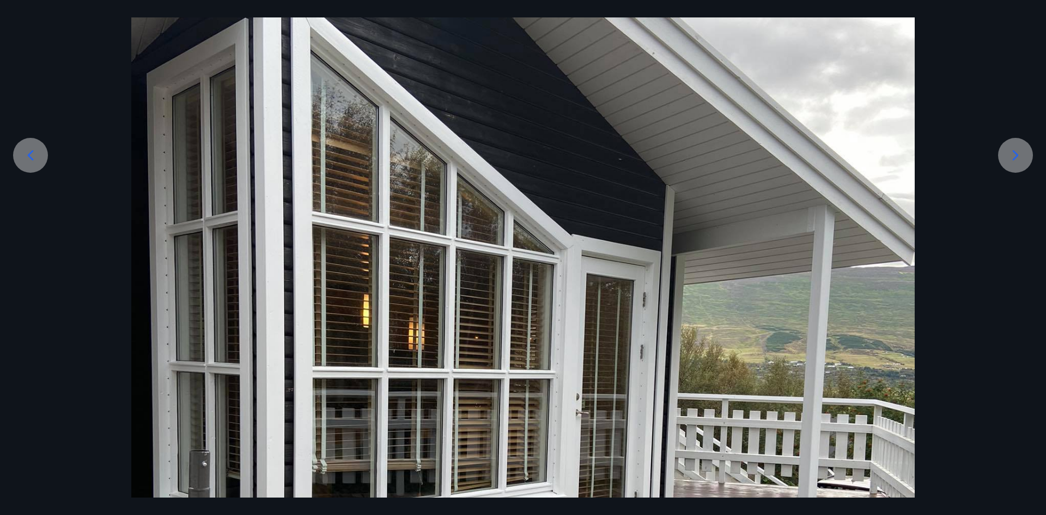
click at [1008, 152] on icon at bounding box center [1015, 155] width 17 height 17
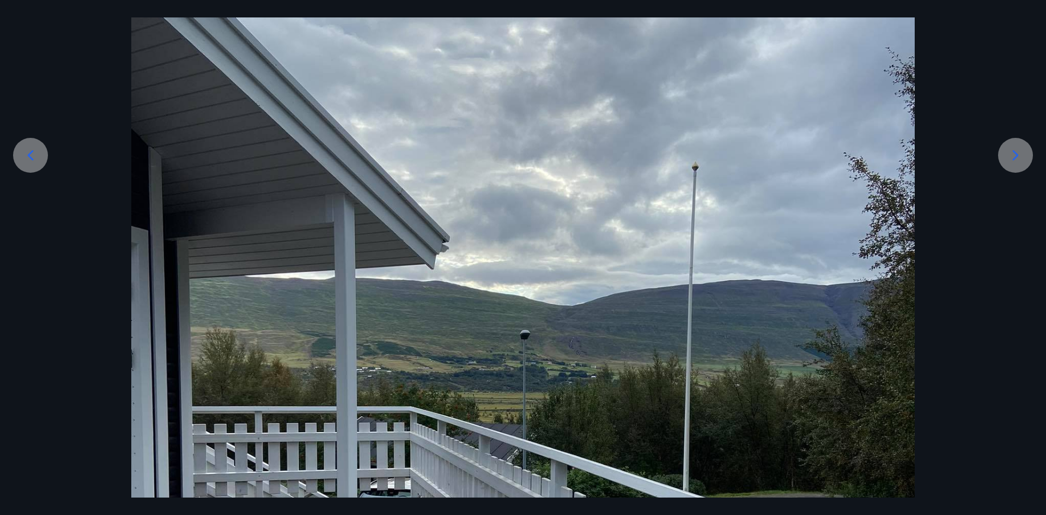
drag, startPoint x: 978, startPoint y: 270, endPoint x: 1016, endPoint y: 72, distance: 200.7
click at [1016, 61] on div at bounding box center [523, 420] width 1046 height 1044
click at [1009, 158] on icon at bounding box center [1015, 155] width 17 height 17
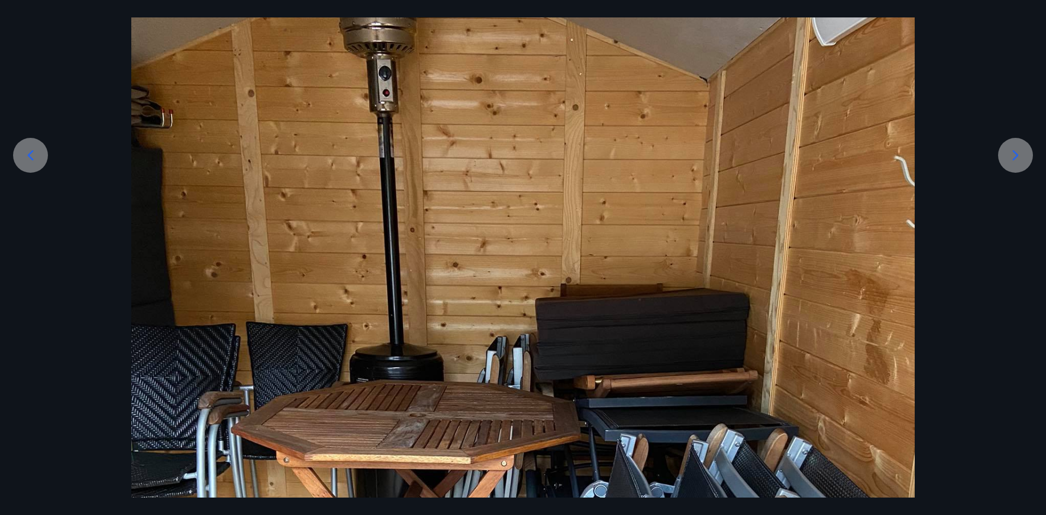
click at [1009, 158] on icon at bounding box center [1015, 155] width 17 height 17
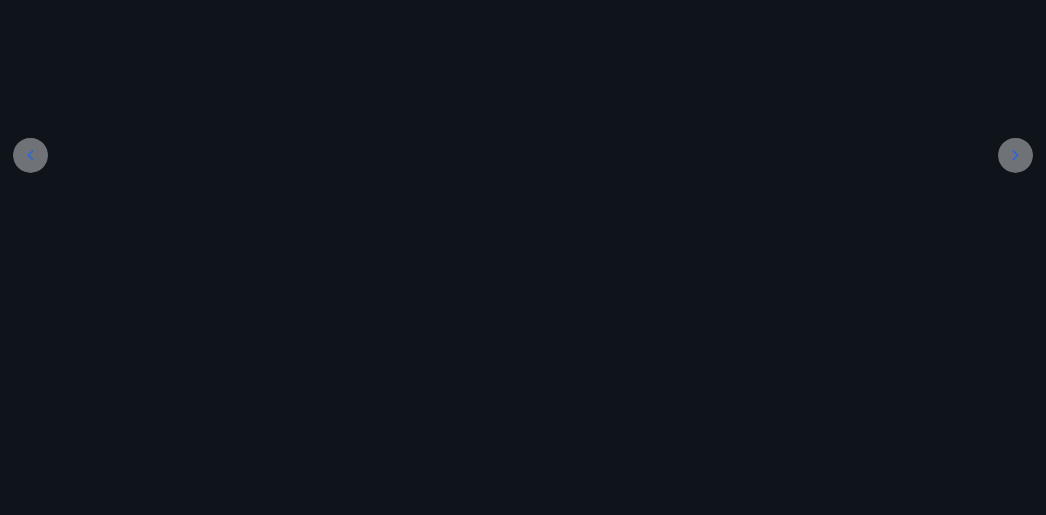
click at [1009, 158] on icon at bounding box center [1015, 155] width 17 height 17
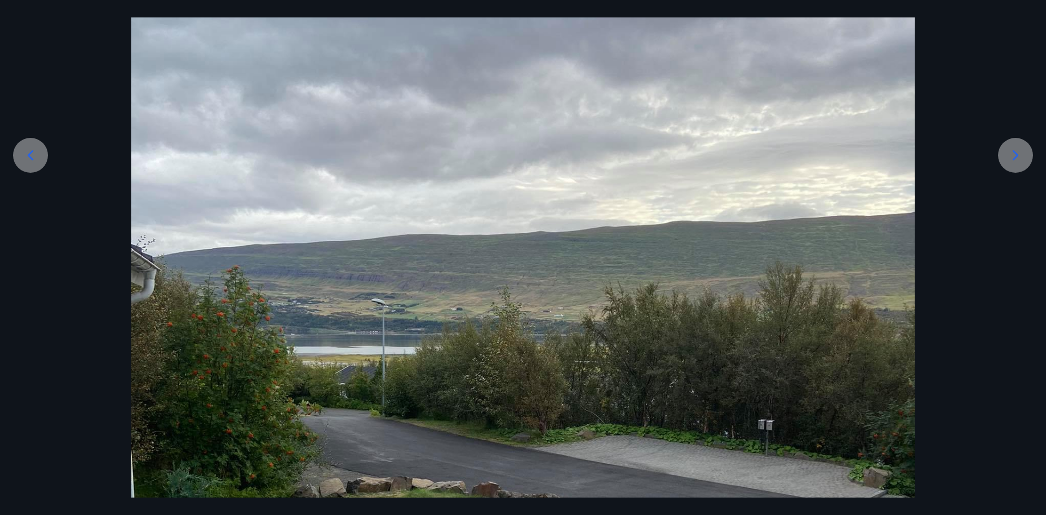
click at [1009, 158] on icon at bounding box center [1015, 155] width 17 height 17
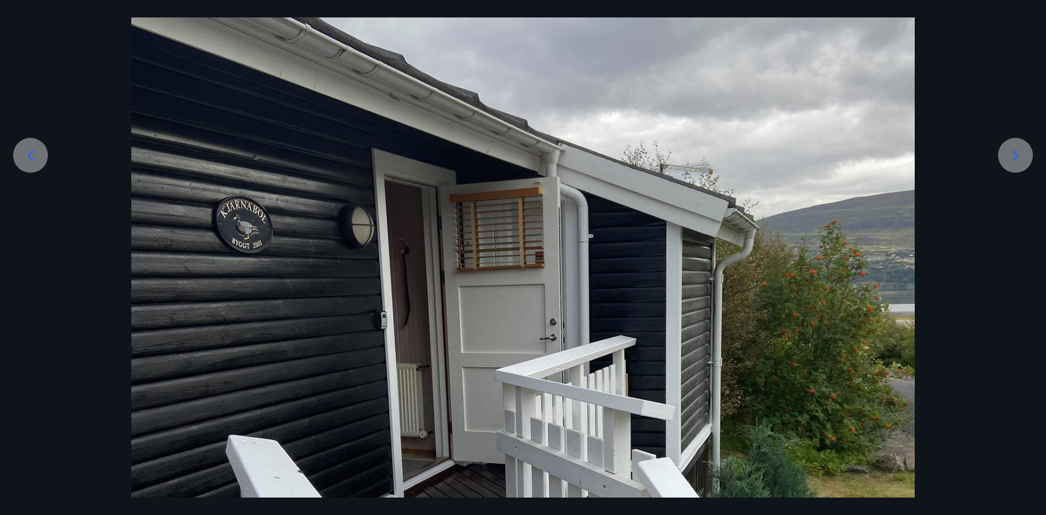
click at [1009, 158] on icon at bounding box center [1015, 155] width 17 height 17
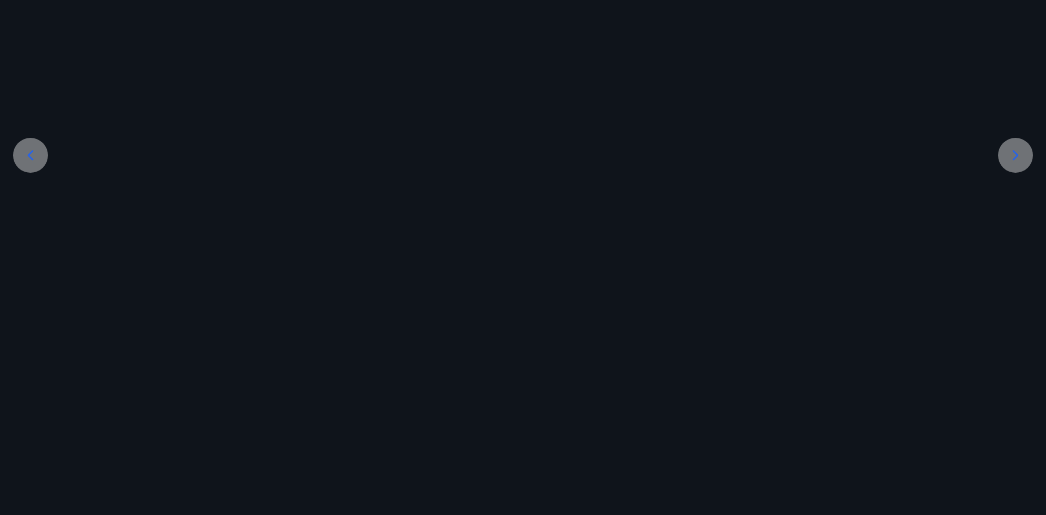
click at [1009, 158] on icon at bounding box center [1015, 155] width 17 height 17
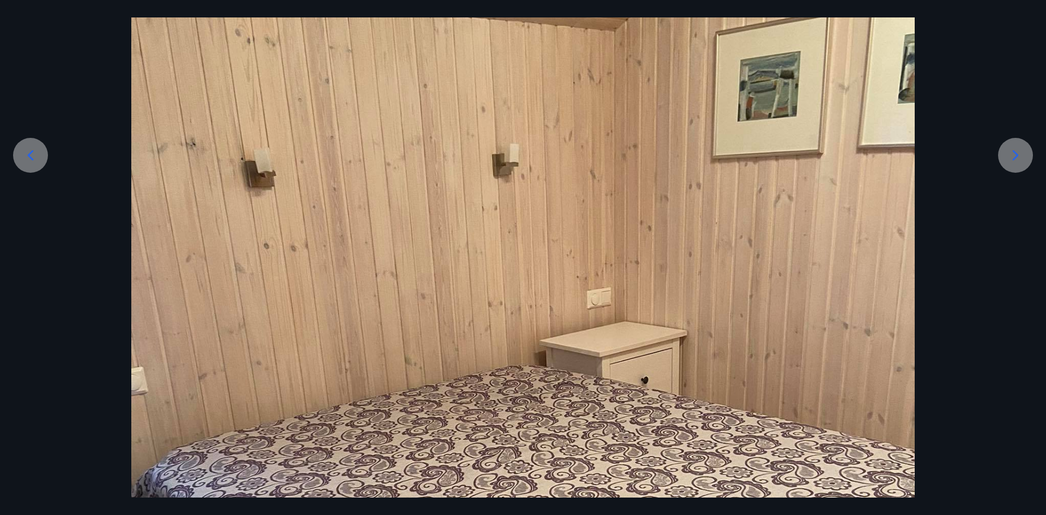
click at [1009, 158] on icon at bounding box center [1015, 155] width 17 height 17
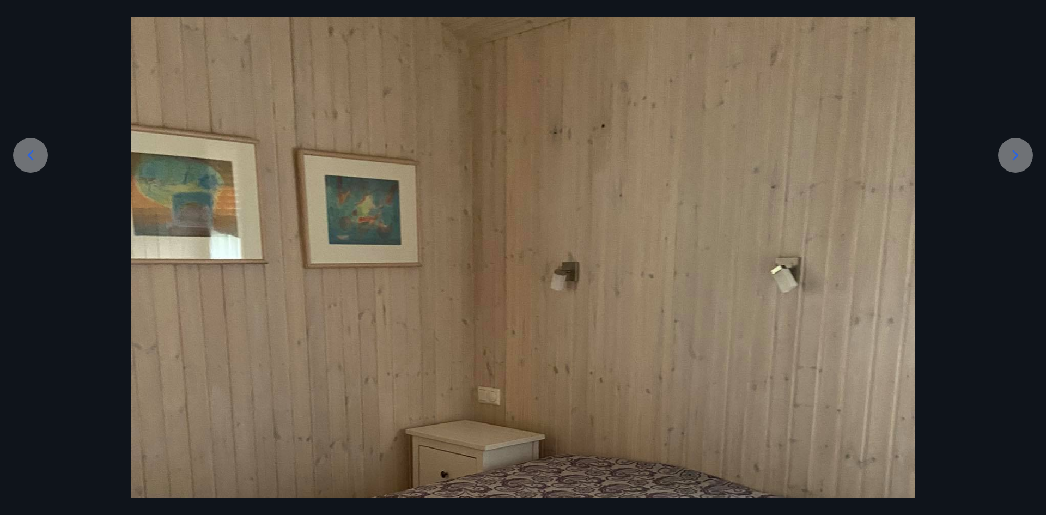
click at [1009, 158] on icon at bounding box center [1015, 155] width 17 height 17
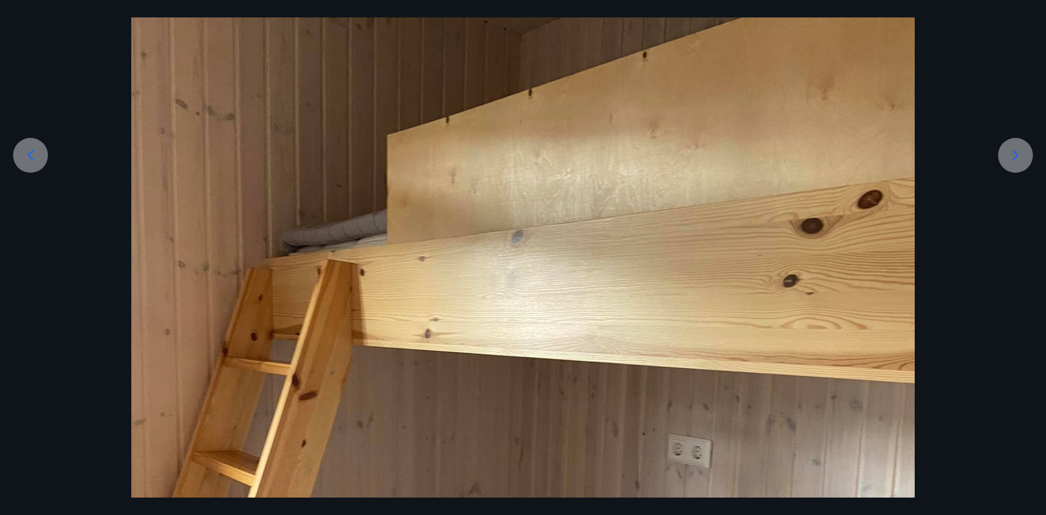
click at [1009, 158] on icon at bounding box center [1015, 155] width 17 height 17
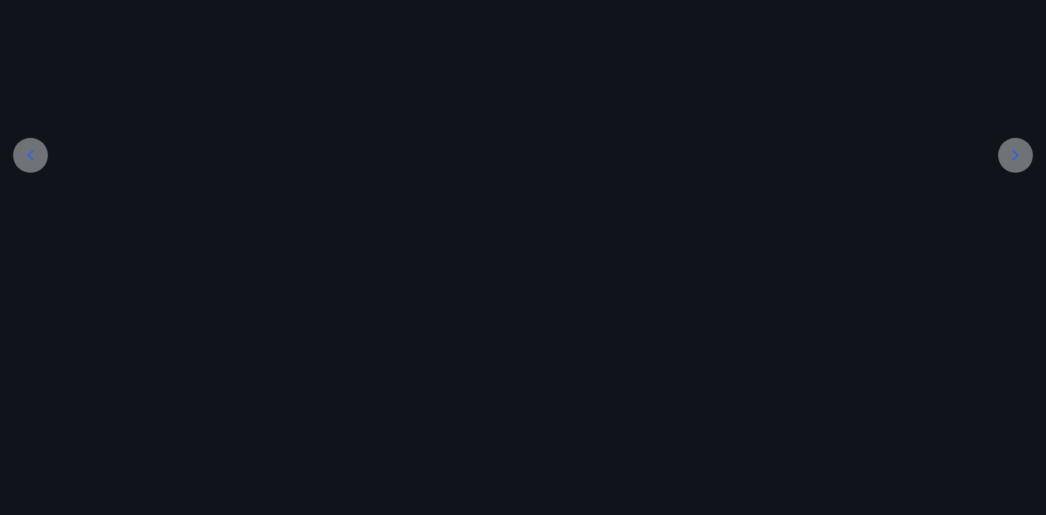
click at [1009, 158] on icon at bounding box center [1015, 155] width 17 height 17
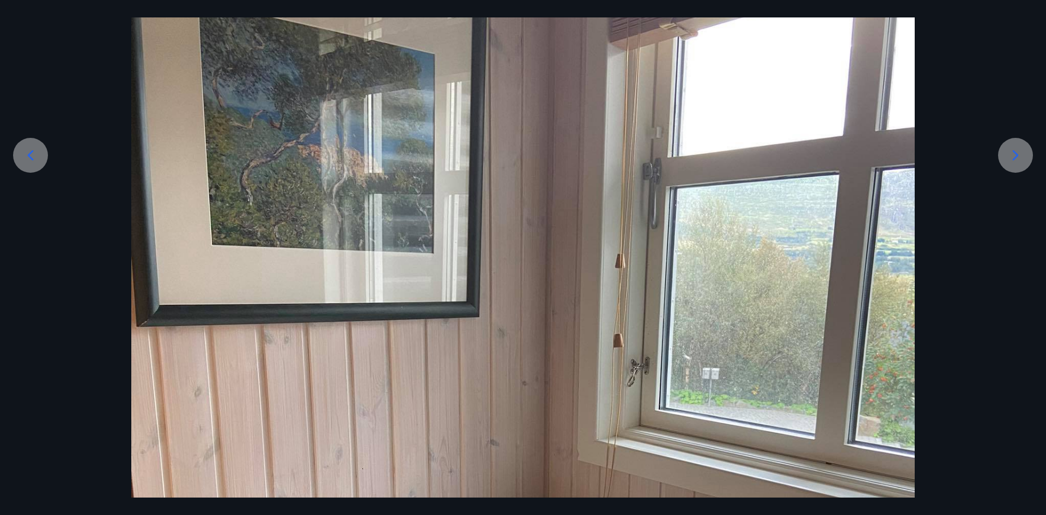
click at [1009, 158] on icon at bounding box center [1015, 155] width 17 height 17
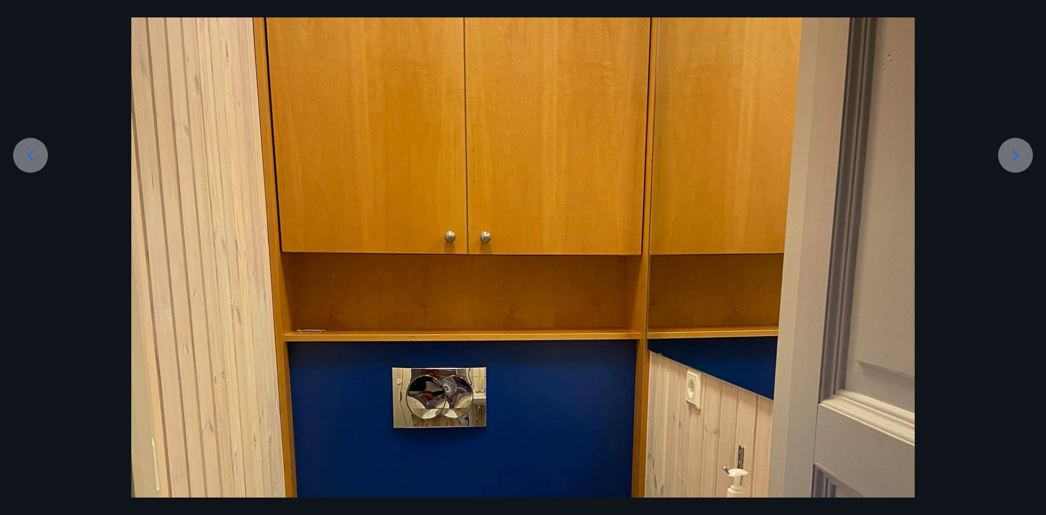
click at [1009, 158] on icon at bounding box center [1015, 155] width 17 height 17
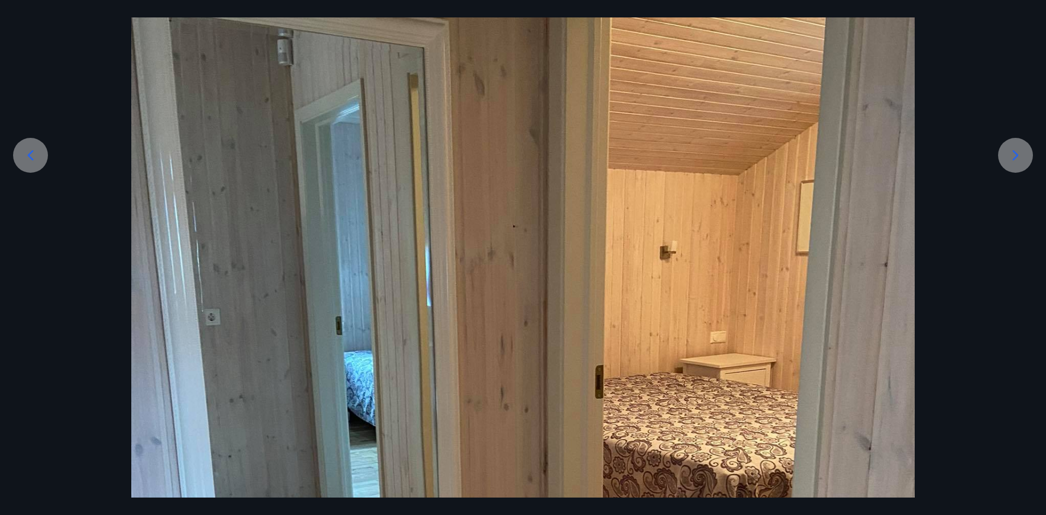
click at [29, 149] on icon at bounding box center [30, 155] width 17 height 17
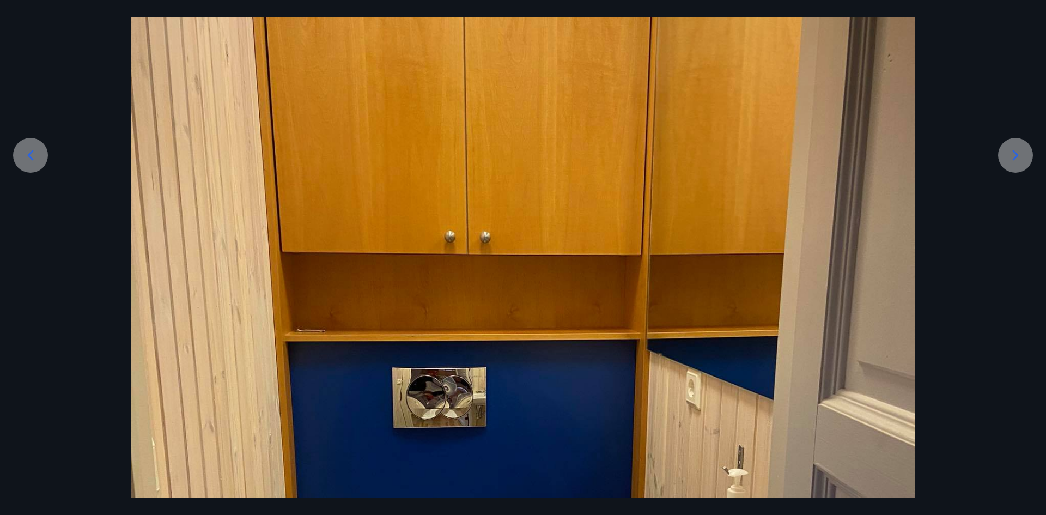
click at [982, 51] on div at bounding box center [523, 420] width 1046 height 1044
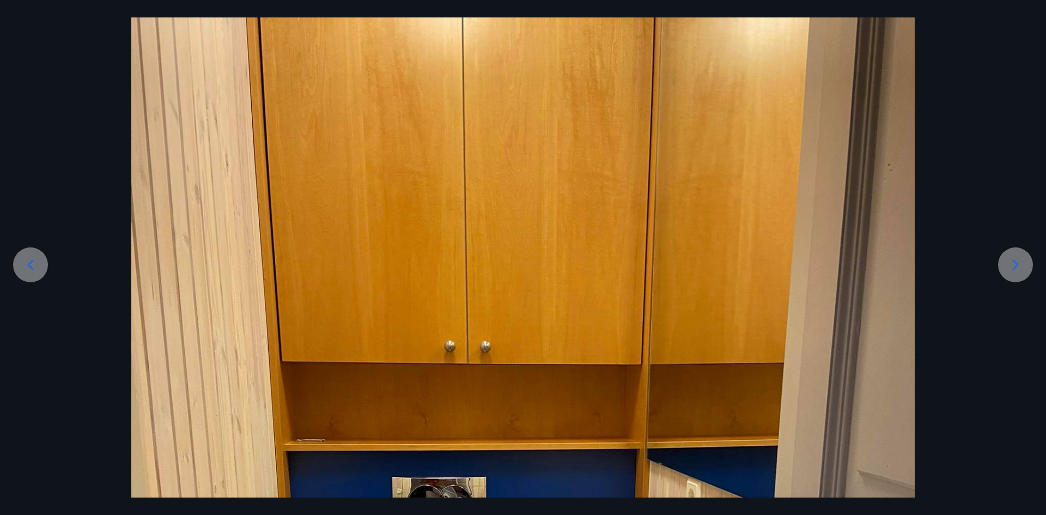
scroll to position [54, 0]
click at [1011, 258] on icon at bounding box center [1015, 263] width 17 height 17
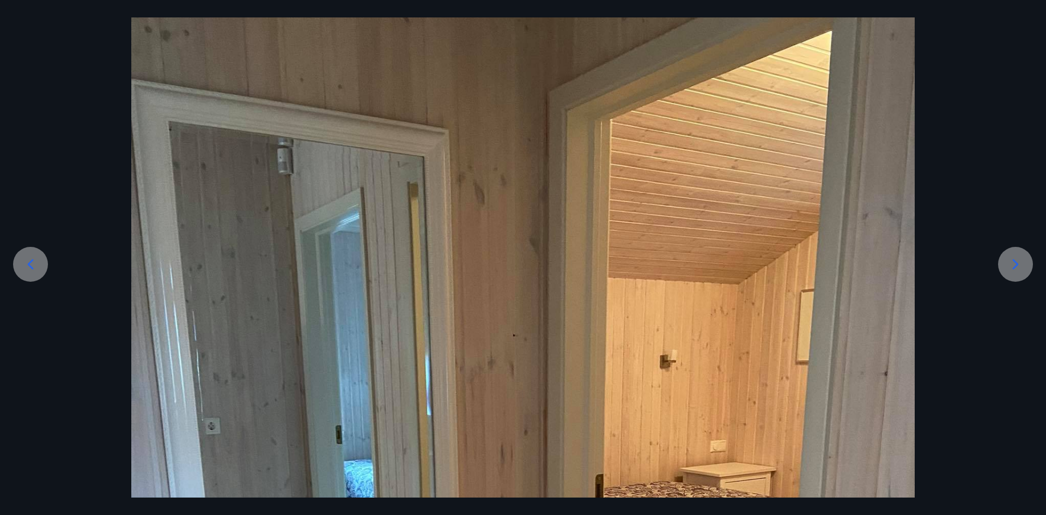
click at [1011, 258] on icon at bounding box center [1015, 263] width 17 height 17
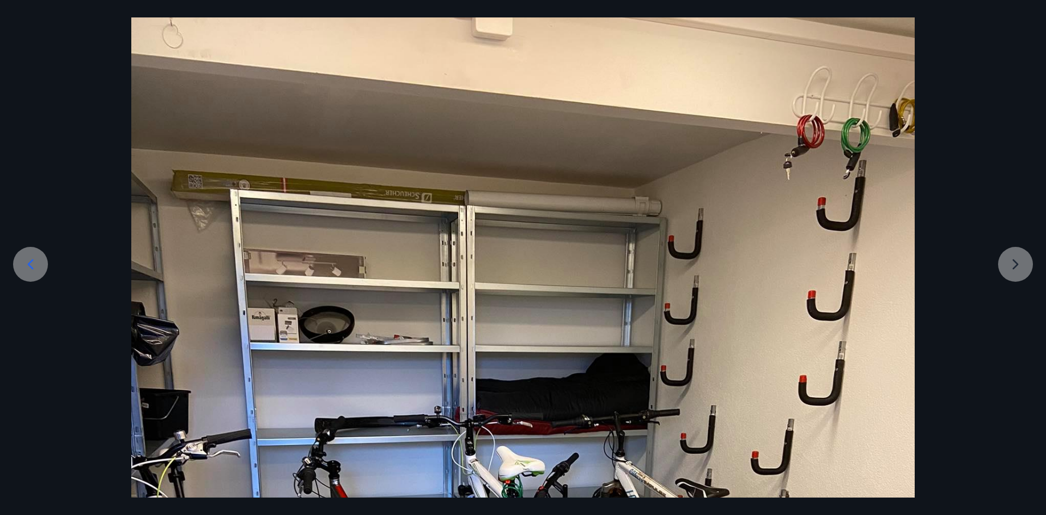
click at [33, 7] on div "19 af 19" at bounding box center [523, 257] width 1046 height 515
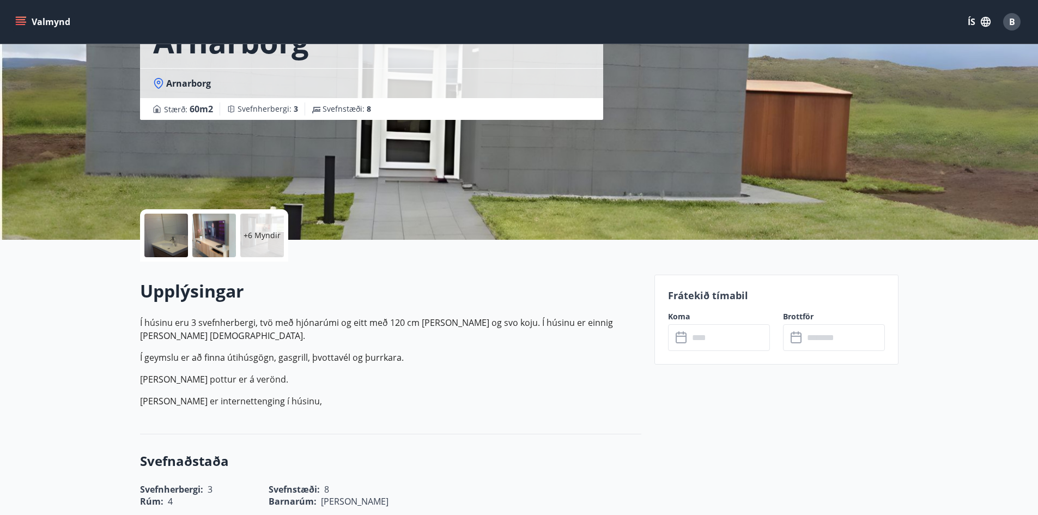
scroll to position [109, 0]
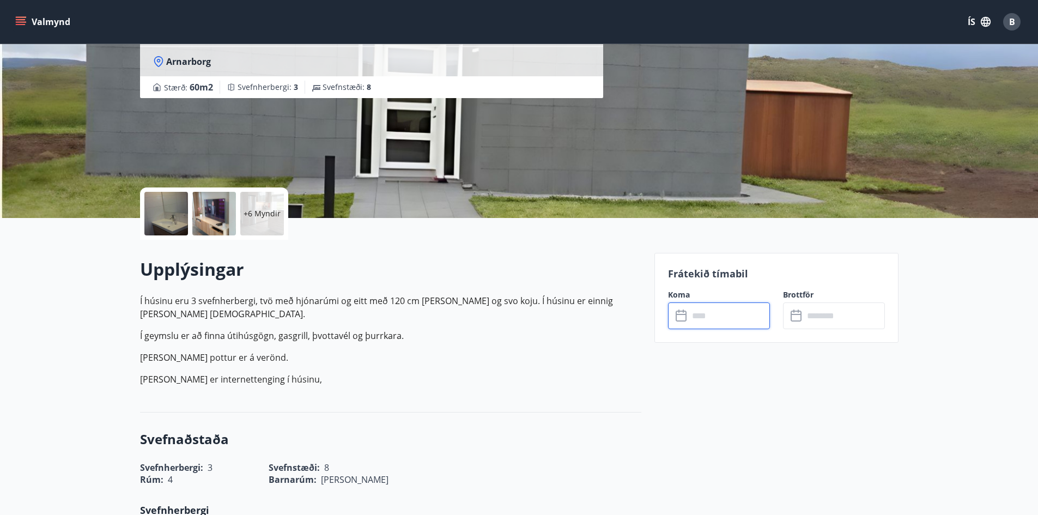
click at [722, 316] on input "text" at bounding box center [728, 315] width 81 height 27
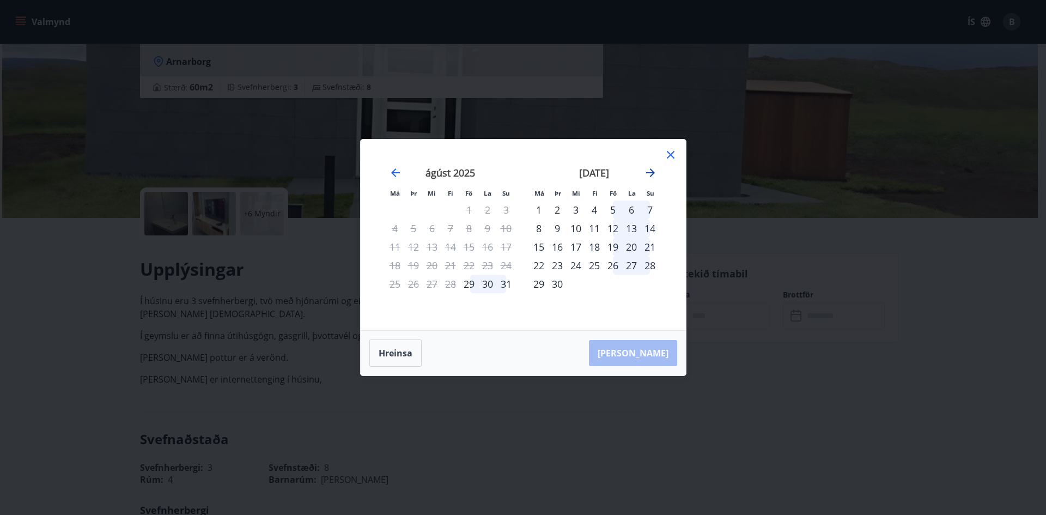
click at [653, 172] on icon "Move forward to switch to the next month." at bounding box center [650, 172] width 9 height 9
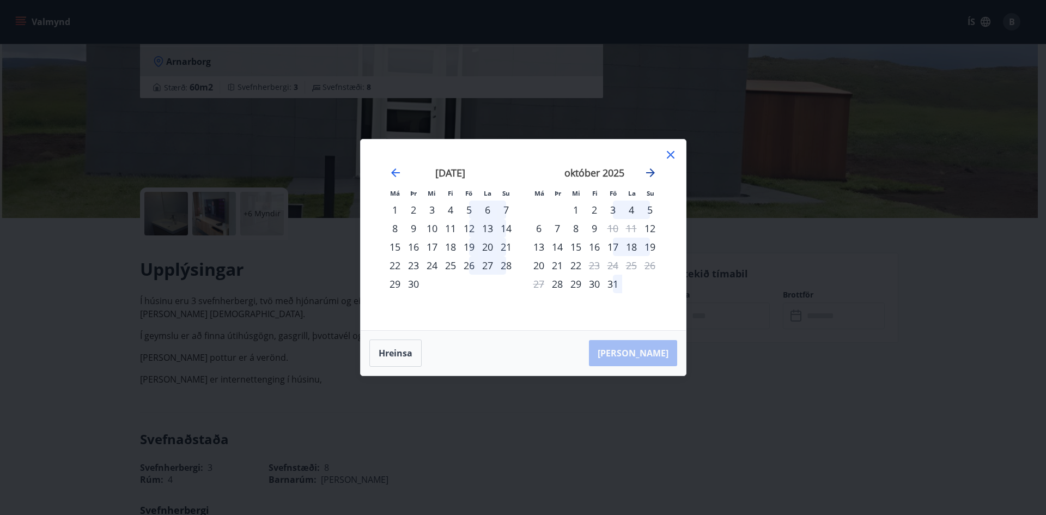
click at [651, 175] on icon "Move forward to switch to the next month." at bounding box center [650, 172] width 9 height 9
click at [457, 288] on div "30" at bounding box center [450, 284] width 19 height 19
click at [648, 210] on div "2" at bounding box center [650, 209] width 19 height 19
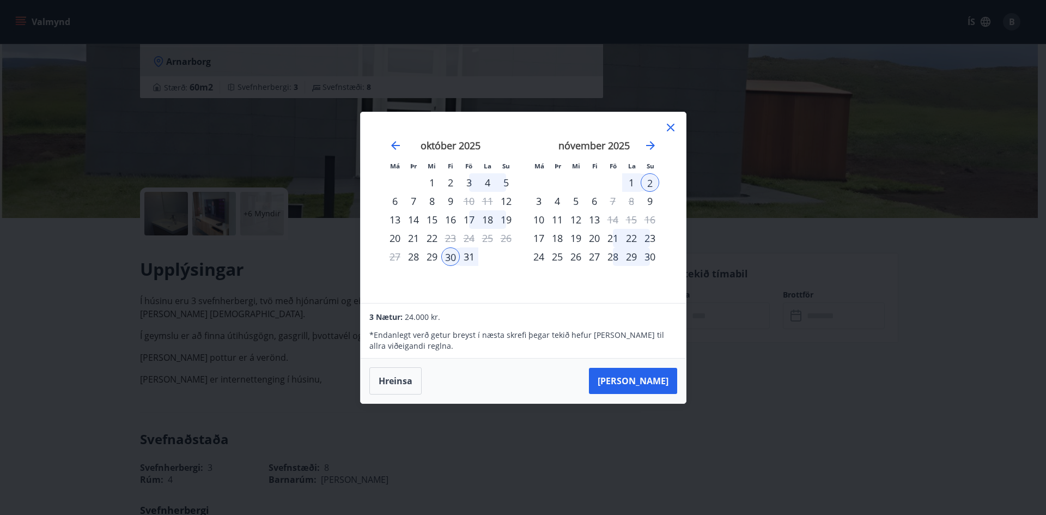
click at [491, 259] on td "Calendar" at bounding box center [487, 256] width 19 height 19
click at [664, 129] on icon at bounding box center [670, 127] width 13 height 13
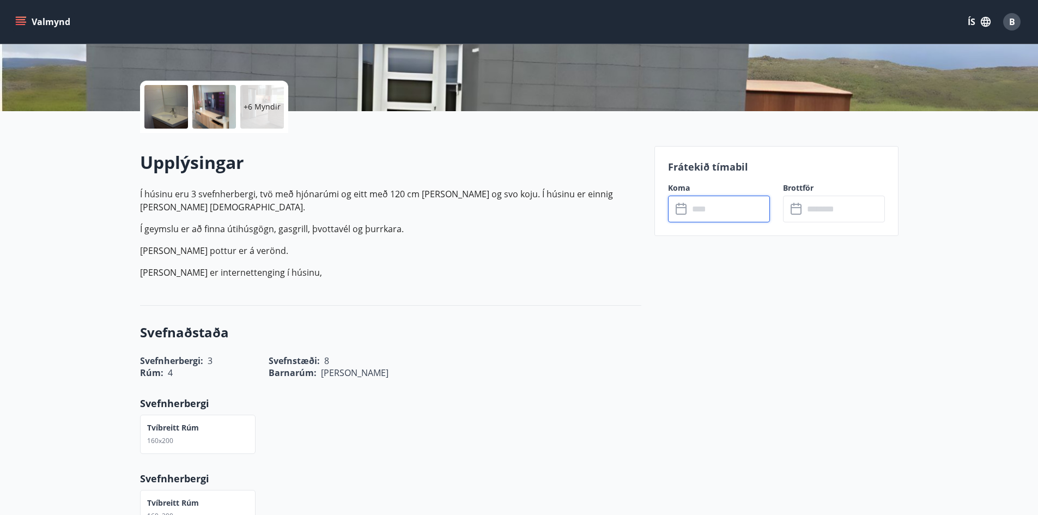
scroll to position [218, 0]
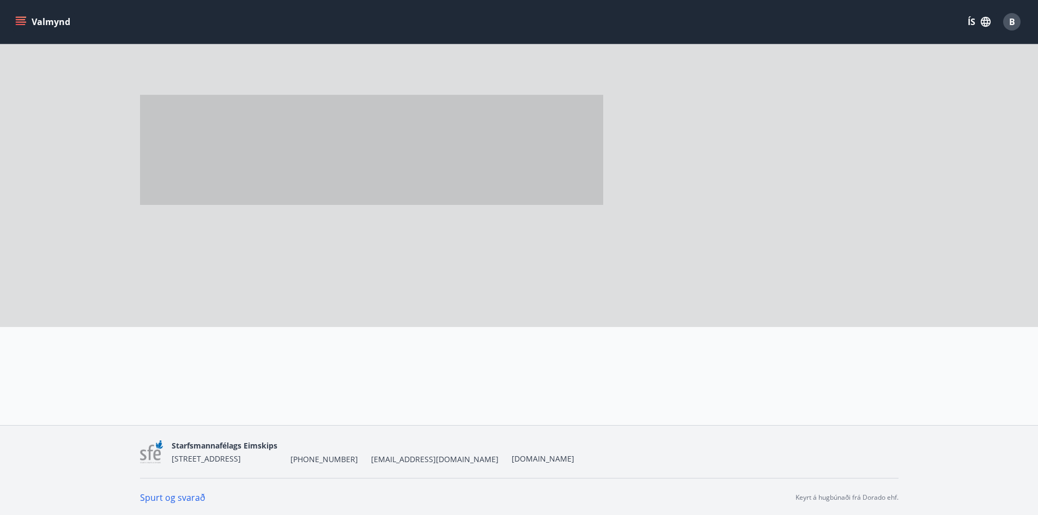
click at [142, 51] on div at bounding box center [392, 102] width 505 height 205
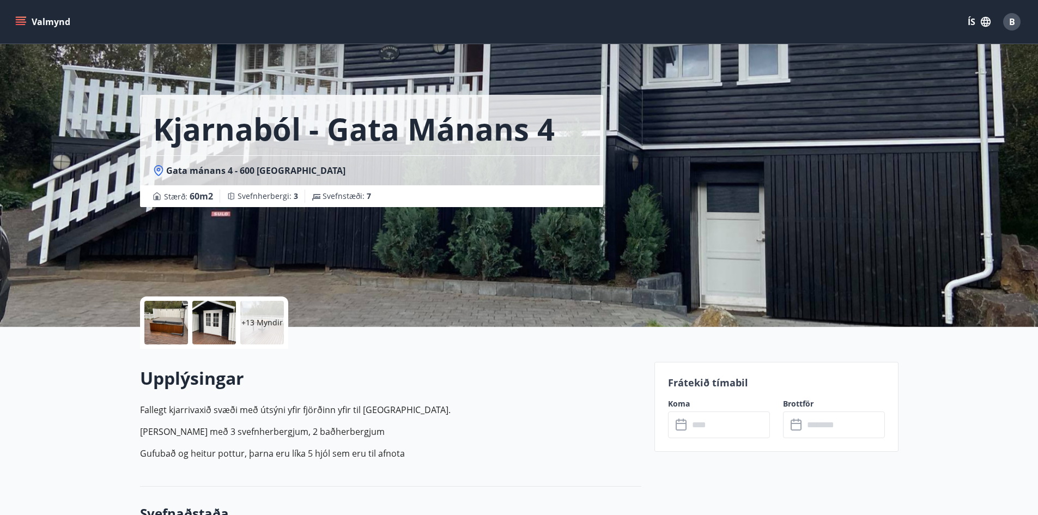
click at [176, 320] on div at bounding box center [166, 323] width 44 height 44
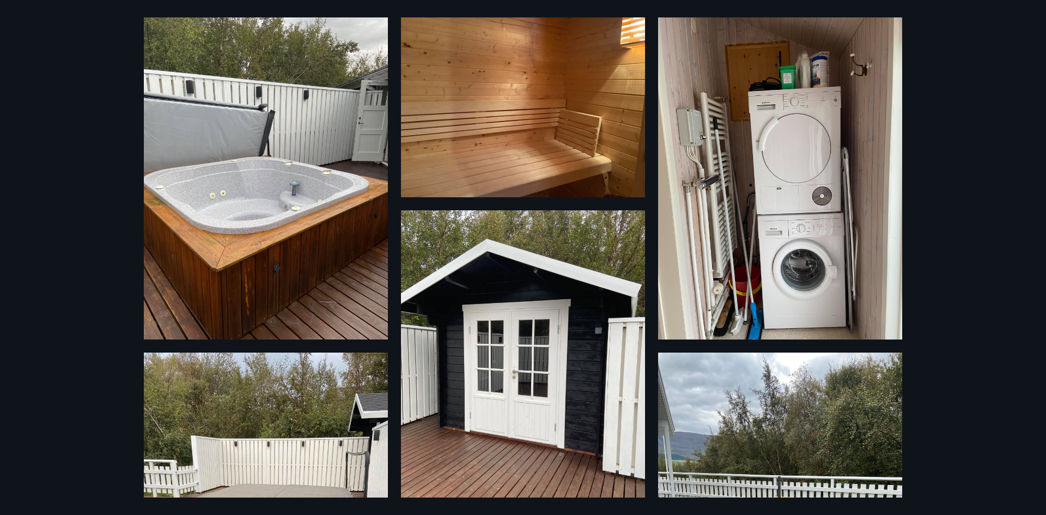
scroll to position [54, 0]
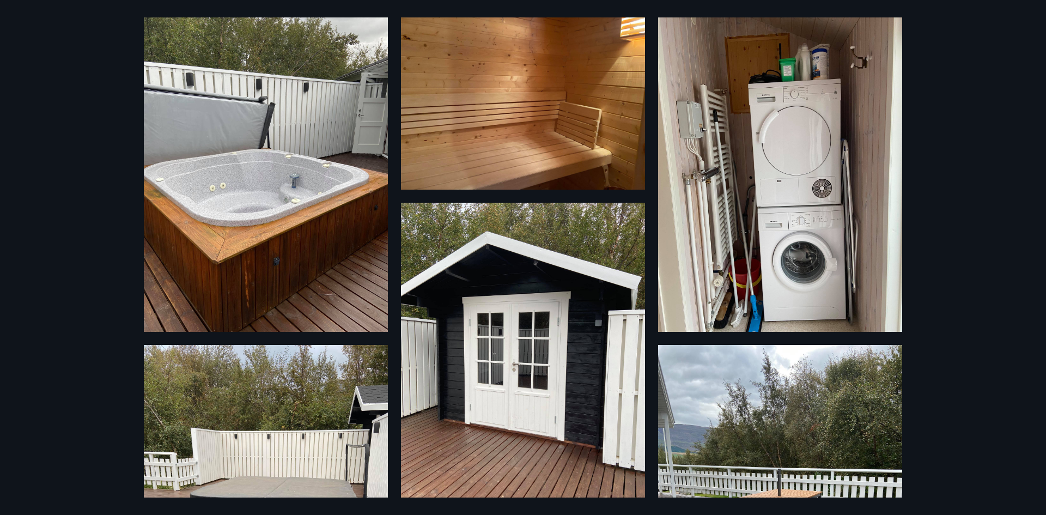
drag, startPoint x: 996, startPoint y: 74, endPoint x: 907, endPoint y: 488, distance: 423.9
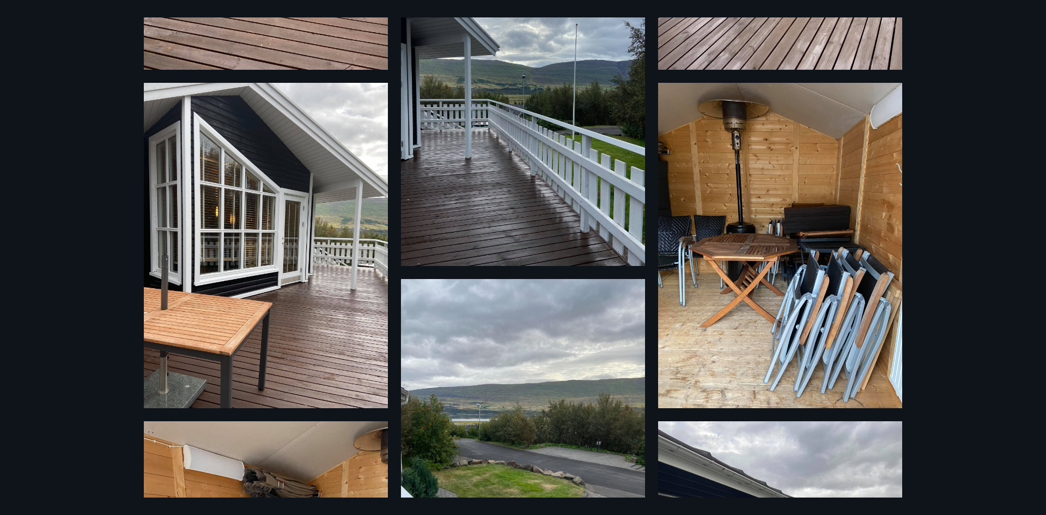
scroll to position [654, 0]
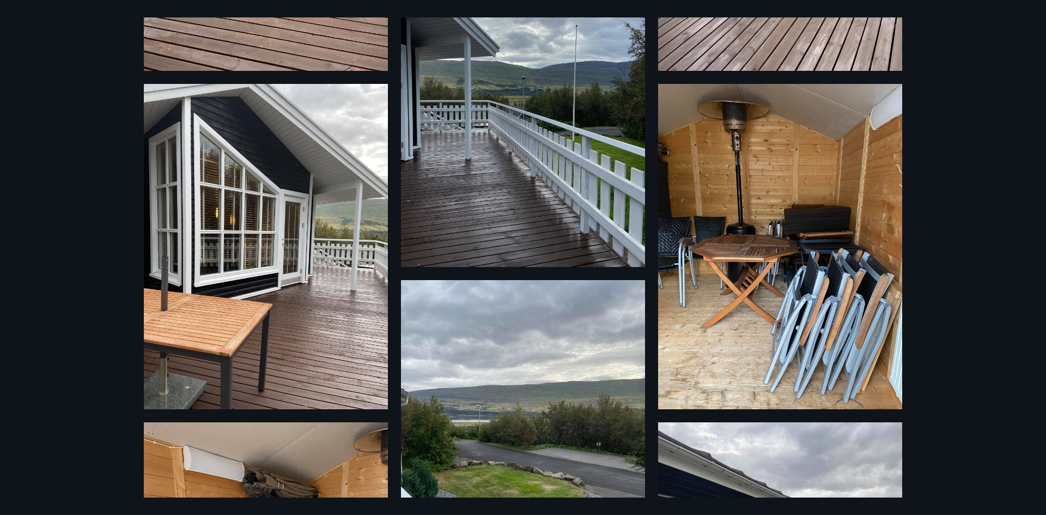
click at [302, 222] on img at bounding box center [266, 246] width 244 height 325
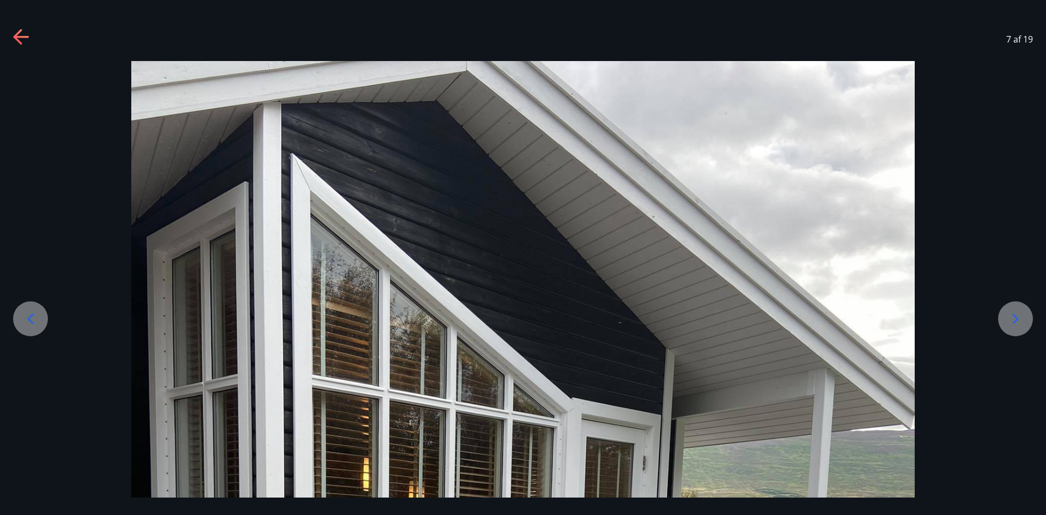
click at [128, 15] on div "7 af 19" at bounding box center [523, 257] width 1046 height 515
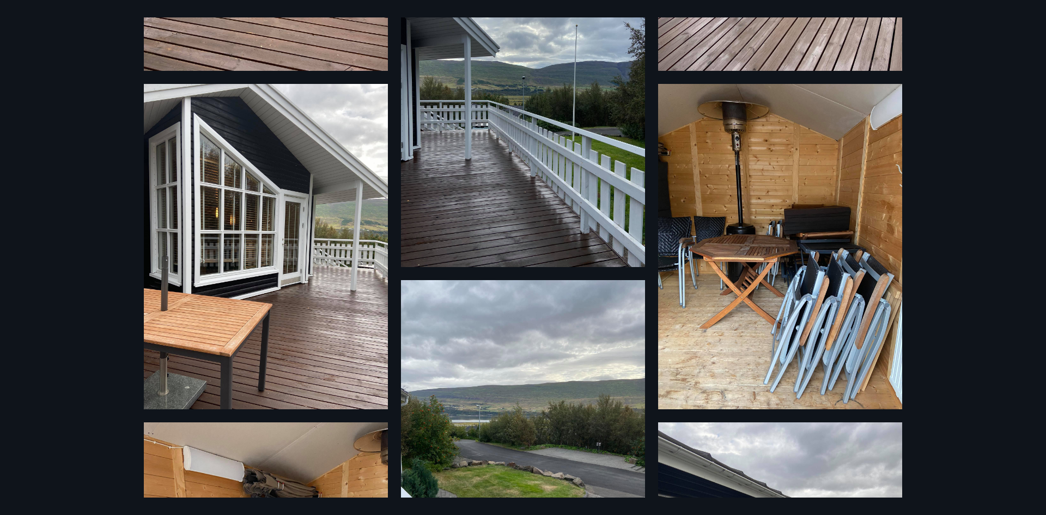
scroll to position [708, 0]
